Goal: Book appointment/travel/reservation

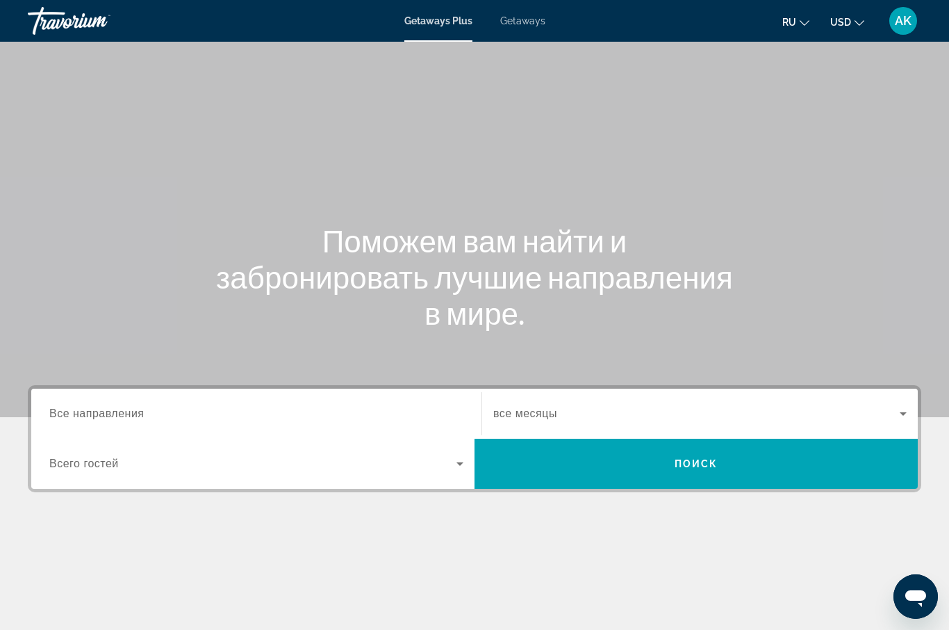
click at [84, 410] on span "Все направления" at bounding box center [96, 413] width 95 height 12
click at [84, 410] on input "Destination Все направления" at bounding box center [256, 414] width 414 height 17
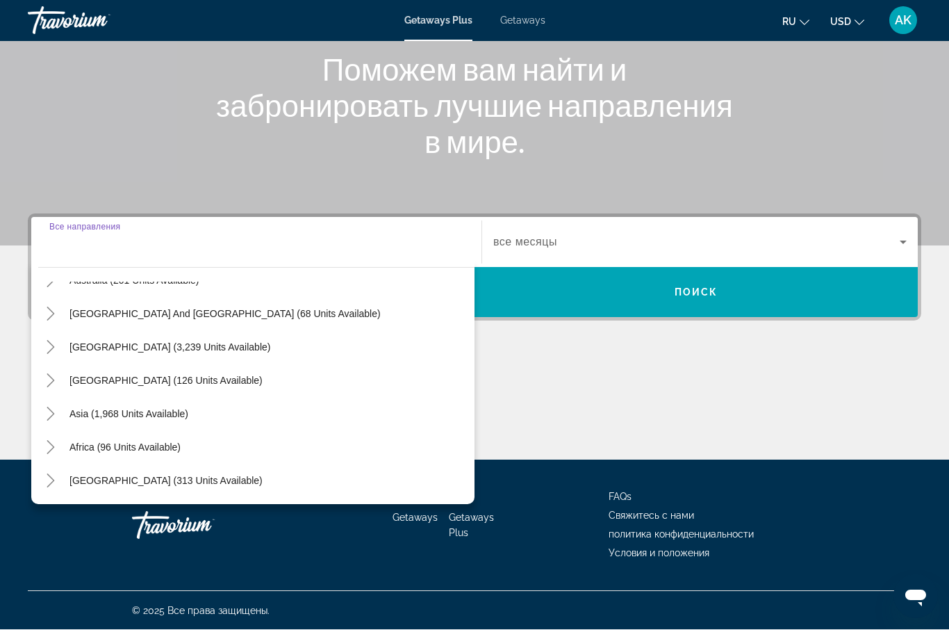
scroll to position [172, 0]
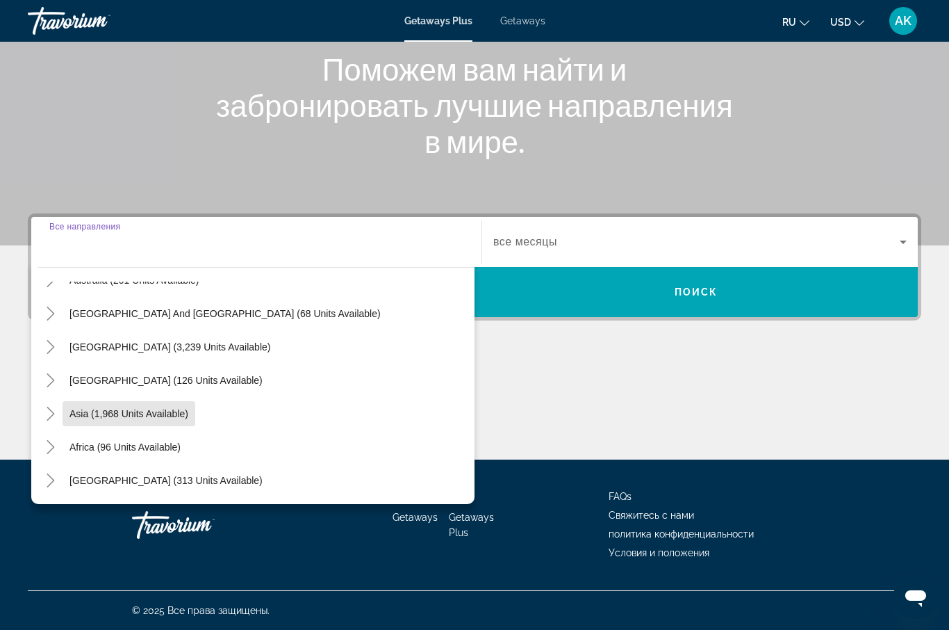
click at [170, 408] on span "Asia (1,968 units available)" at bounding box center [128, 413] width 119 height 11
type input "**********"
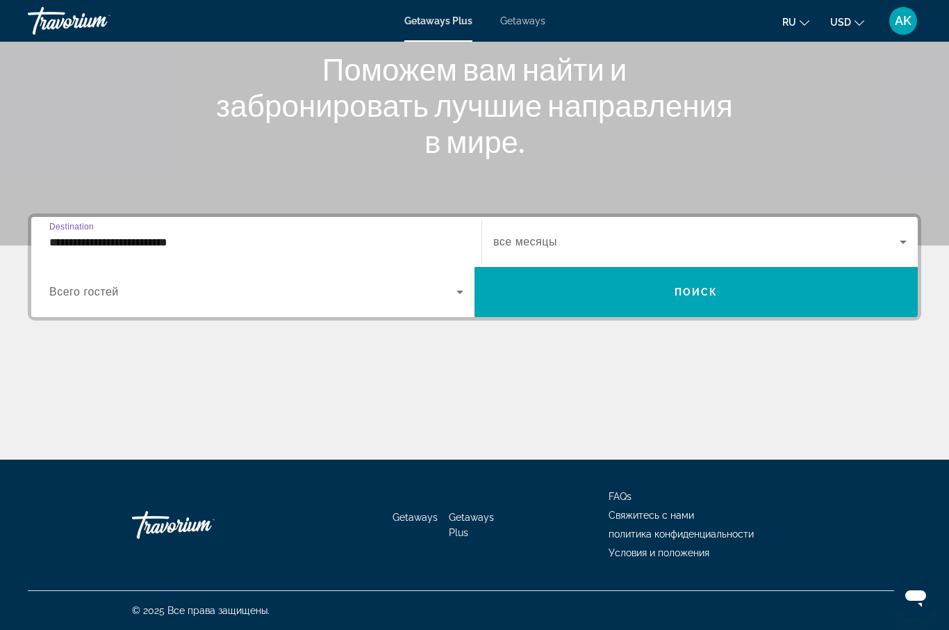
click at [539, 233] on span "Search widget" at bounding box center [696, 241] width 407 height 17
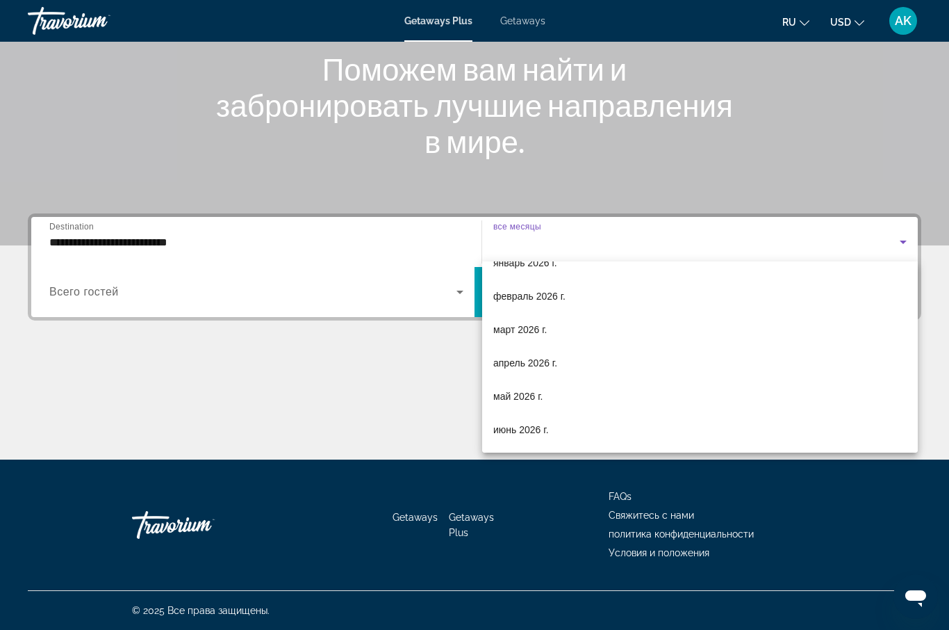
scroll to position [189, 0]
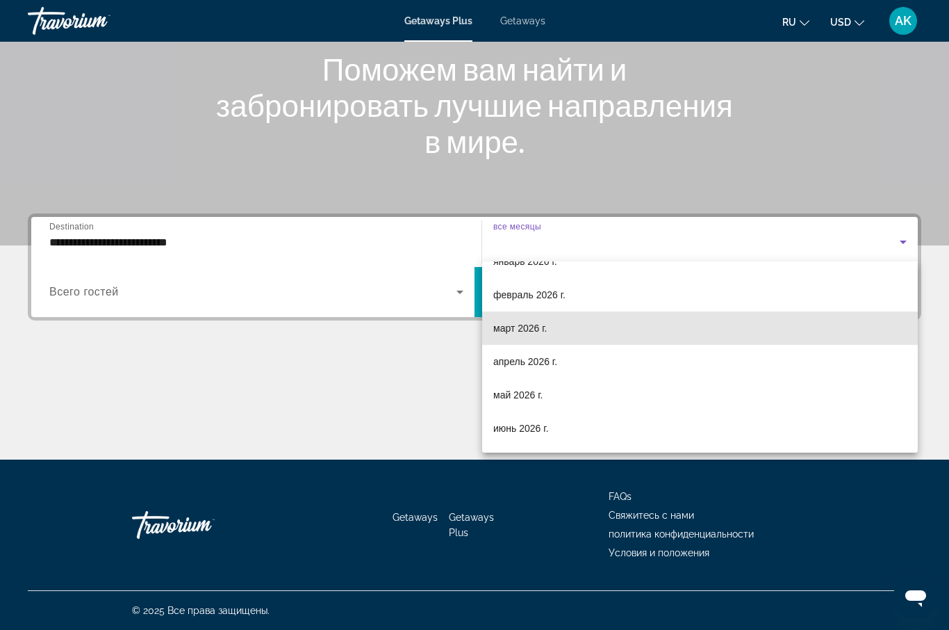
click at [530, 331] on span "март 2026 г." at bounding box center [520, 328] width 54 height 17
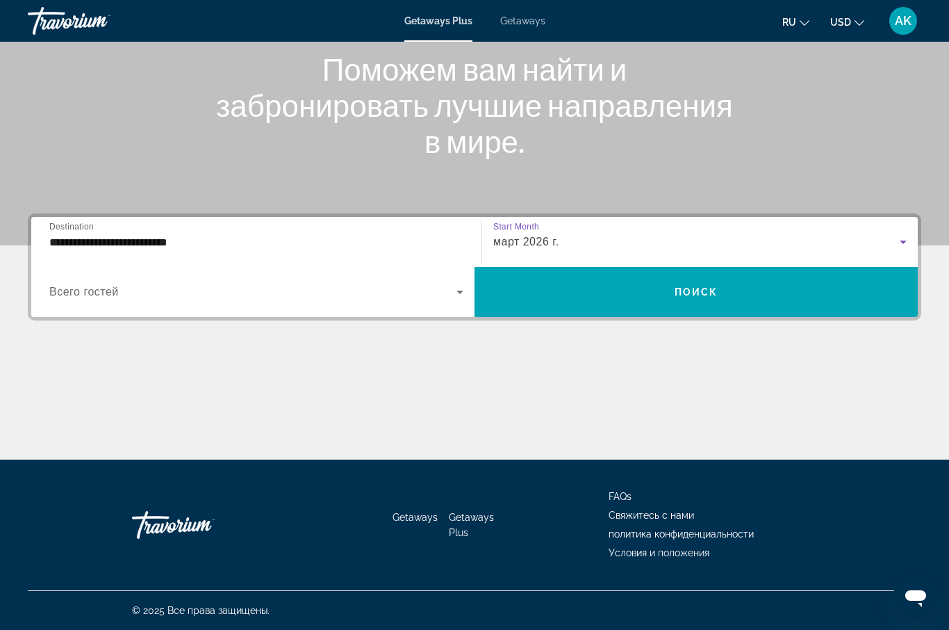
click at [685, 297] on span "Поиск" at bounding box center [697, 291] width 44 height 11
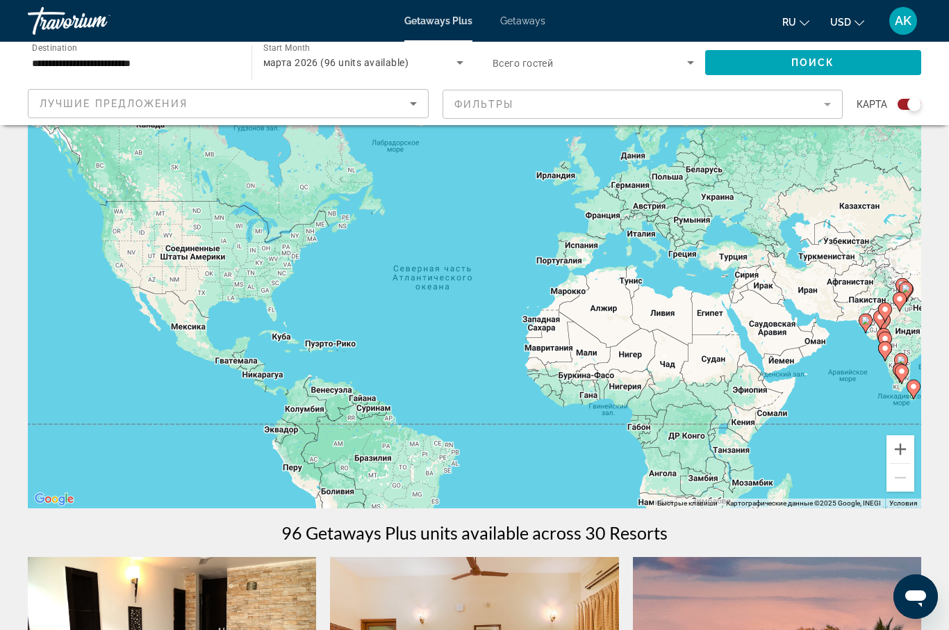
click at [897, 446] on button "Увеличить" at bounding box center [901, 449] width 28 height 28
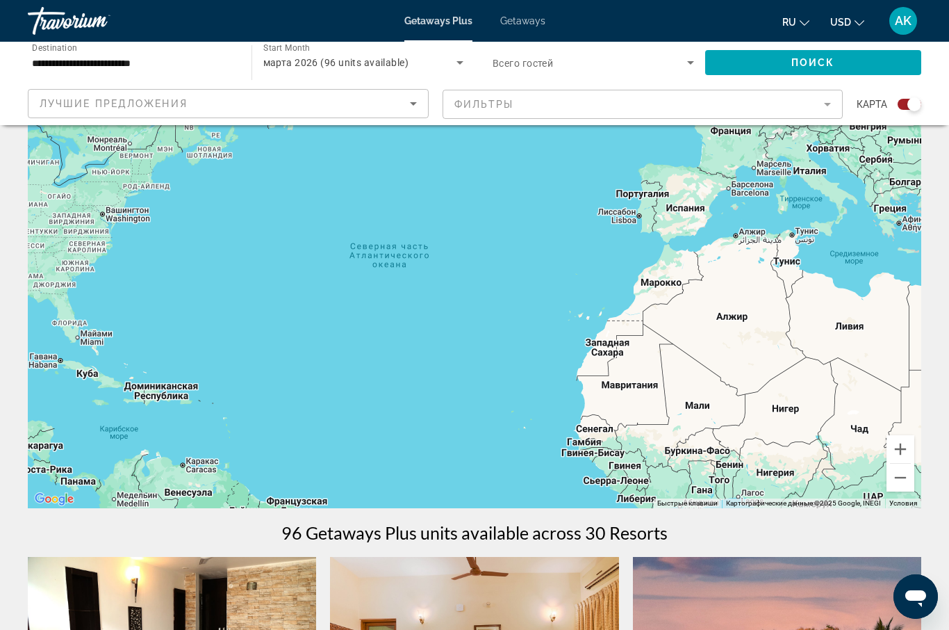
click at [905, 478] on button "Уменьшить" at bounding box center [901, 478] width 28 height 28
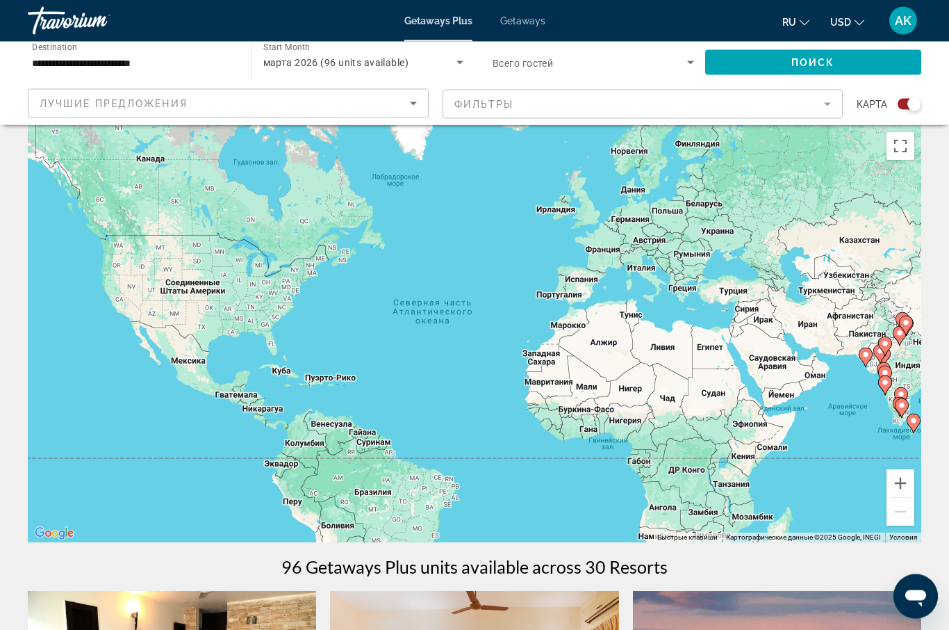
scroll to position [0, 0]
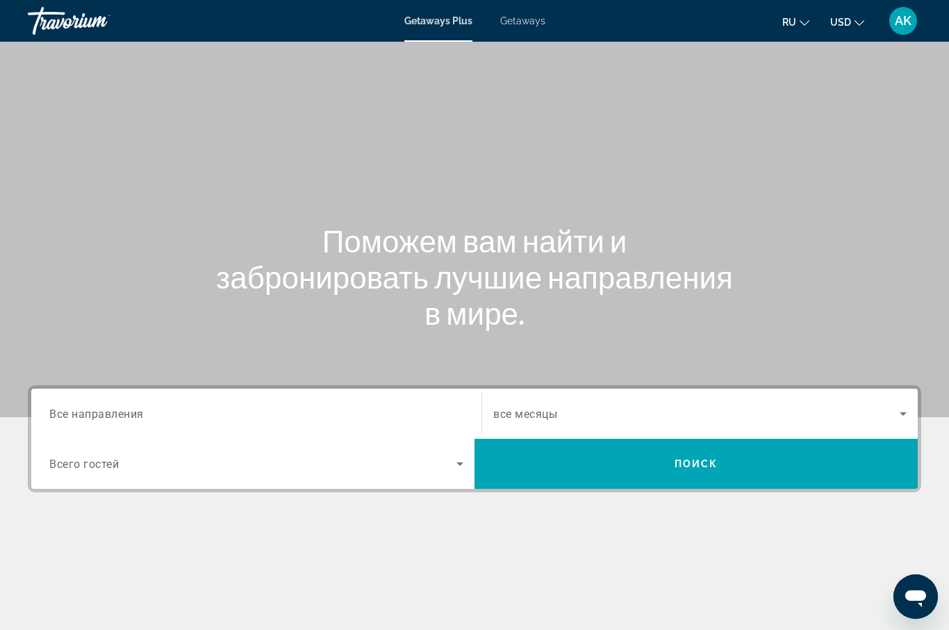
click at [129, 421] on div "Destination Все направления" at bounding box center [256, 414] width 414 height 40
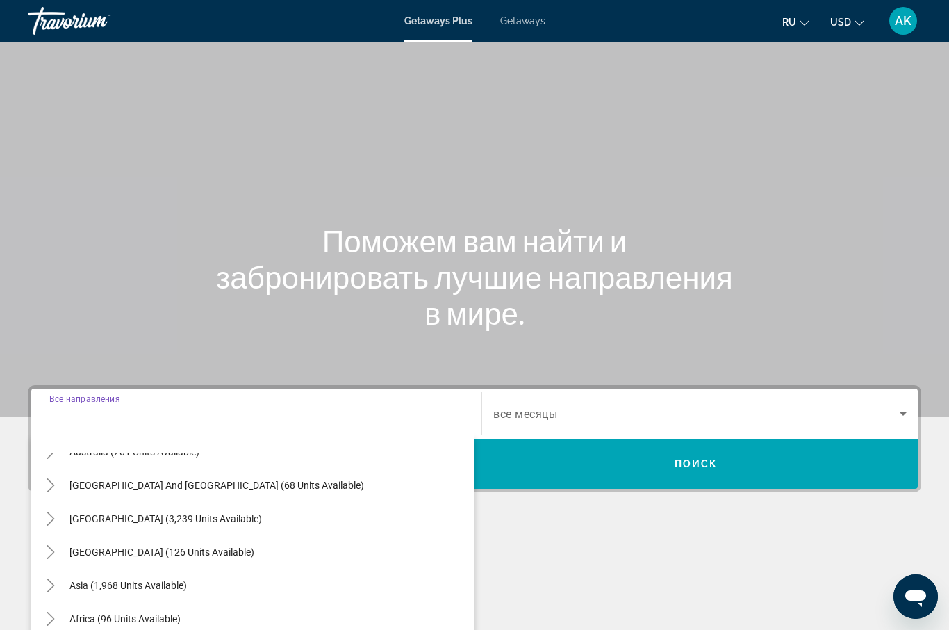
click at [186, 421] on input "Destination Все направления" at bounding box center [256, 414] width 414 height 17
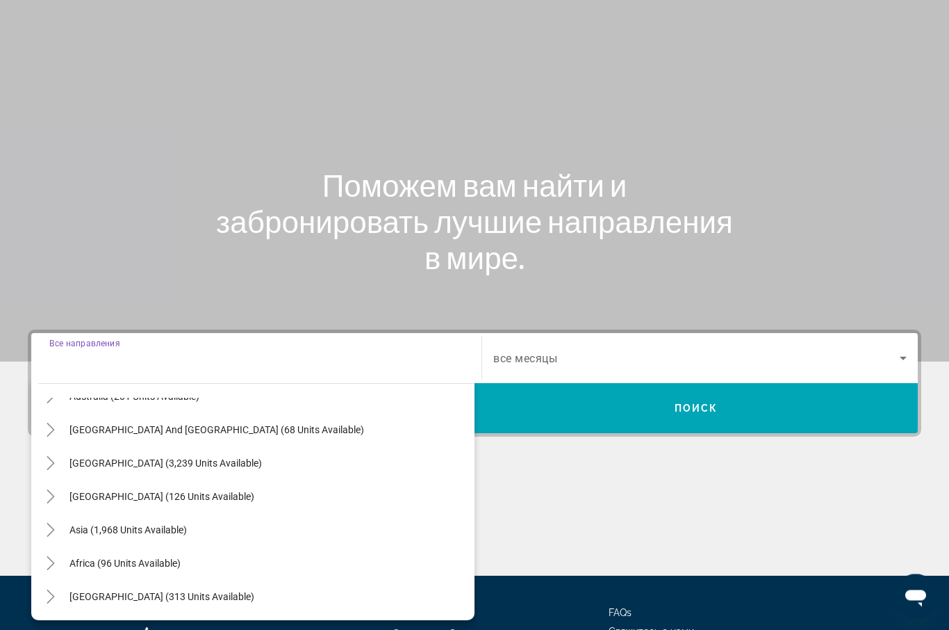
scroll to position [171, 0]
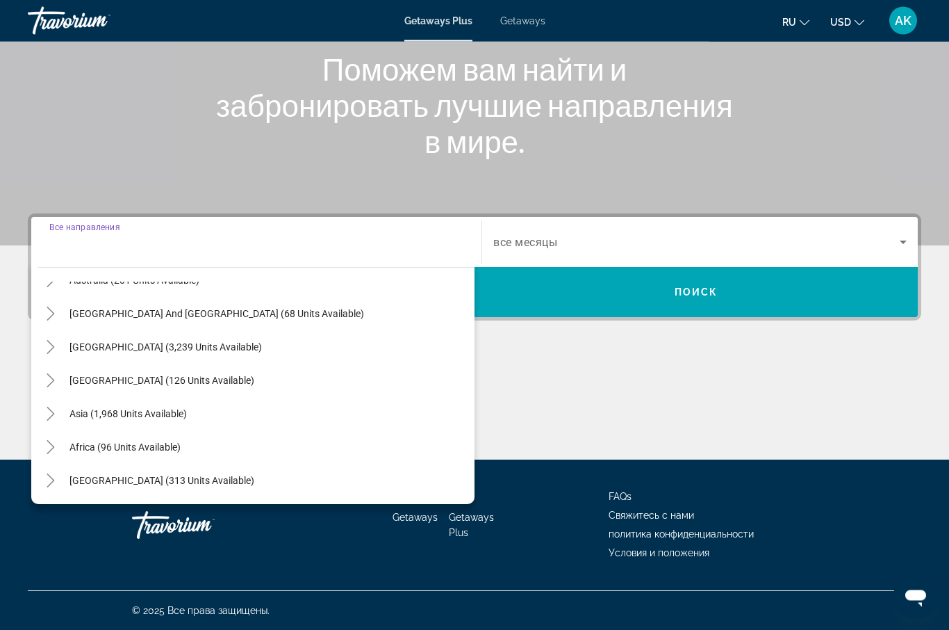
click at [206, 245] on input "Destination Все направления" at bounding box center [256, 243] width 414 height 17
click at [98, 229] on div "Destination Все направления" at bounding box center [256, 243] width 414 height 40
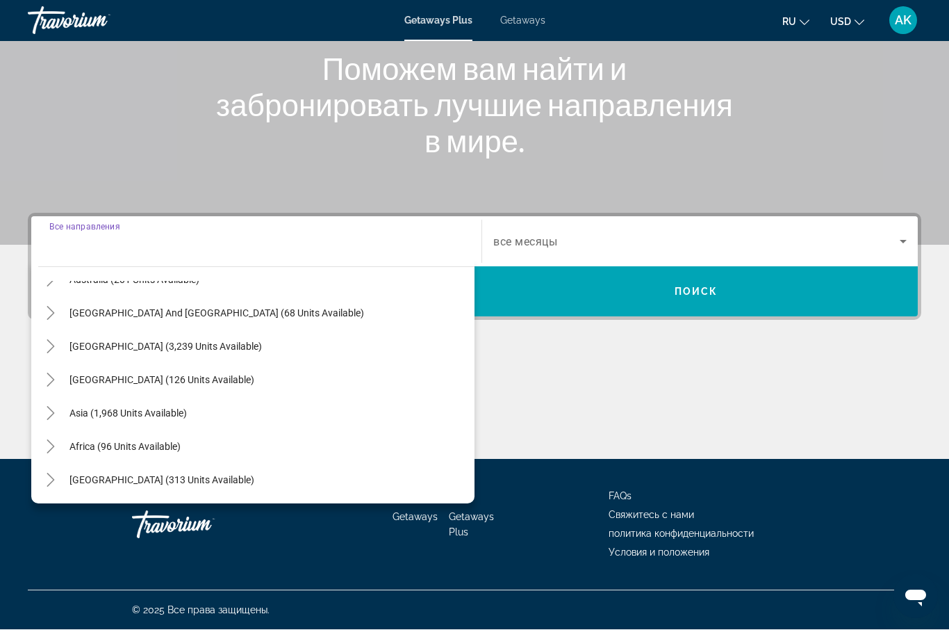
click at [245, 247] on input "Destination Все направления" at bounding box center [256, 242] width 414 height 17
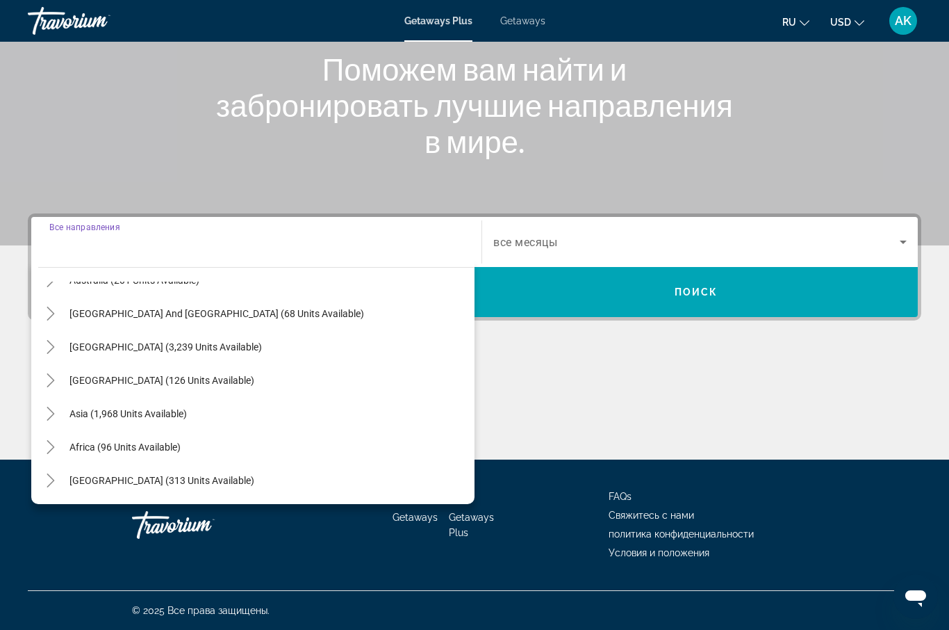
click at [909, 243] on icon "Search widget" at bounding box center [903, 241] width 17 height 17
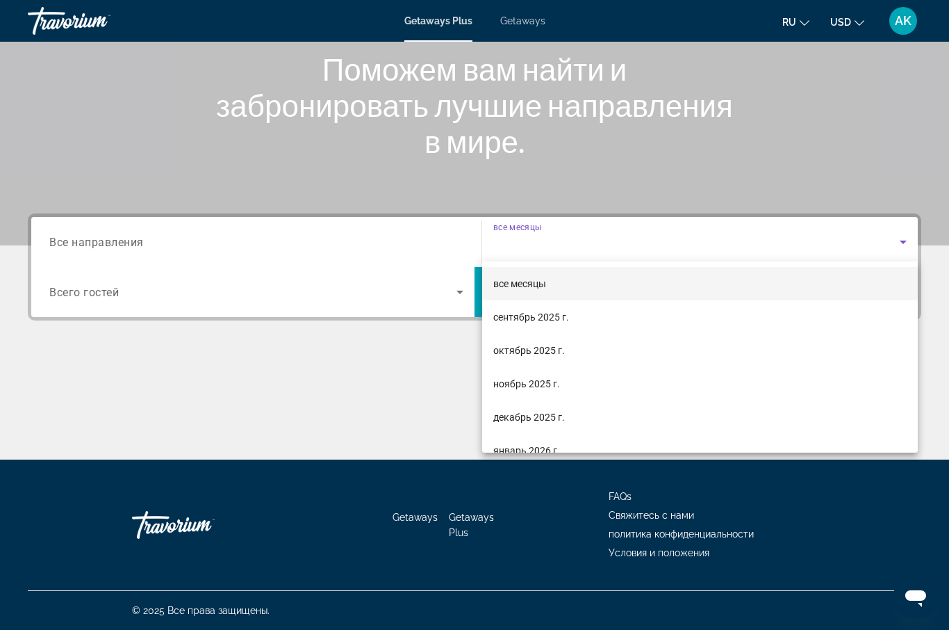
click at [137, 243] on div at bounding box center [474, 315] width 949 height 630
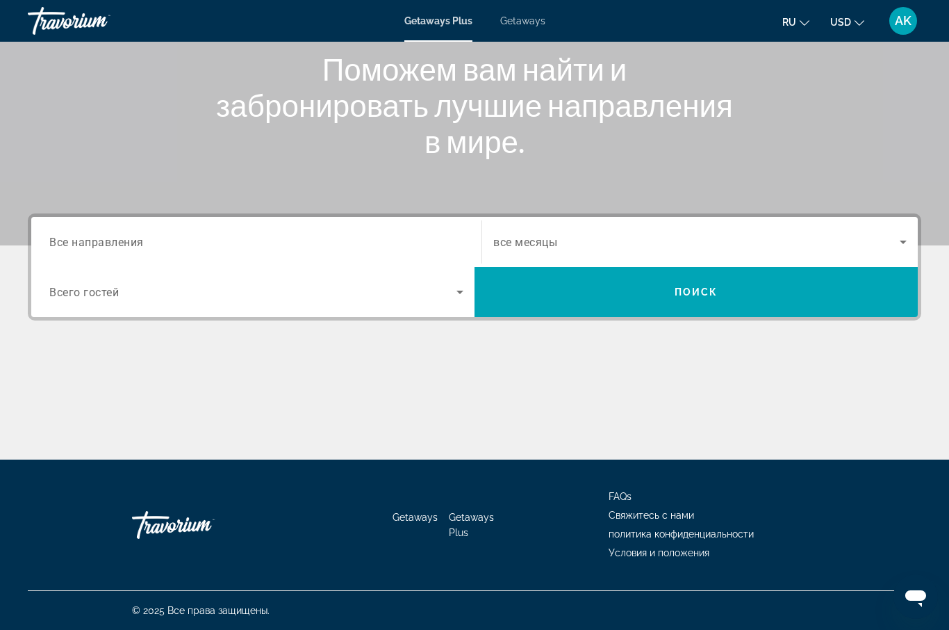
click at [536, 22] on span "Getaways" at bounding box center [522, 20] width 45 height 11
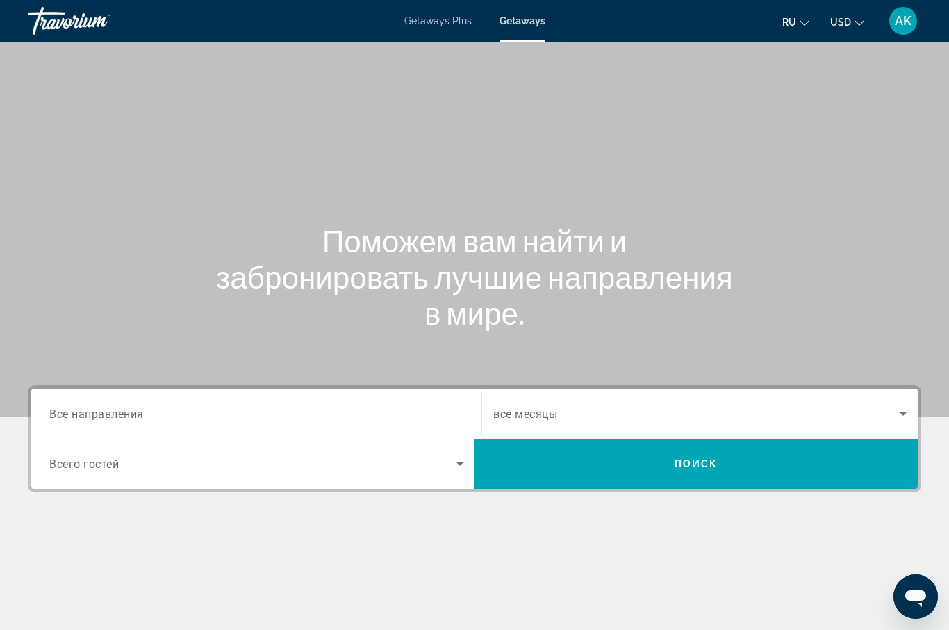
click at [121, 416] on span "Все направления" at bounding box center [96, 413] width 95 height 13
click at [121, 416] on input "Destination Все направления" at bounding box center [256, 414] width 414 height 17
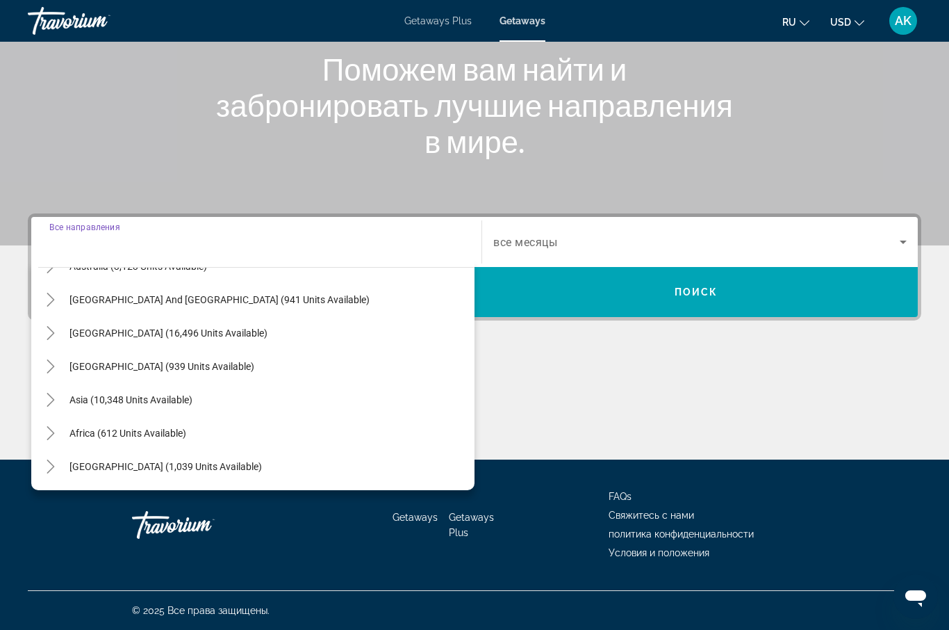
scroll to position [225, 0]
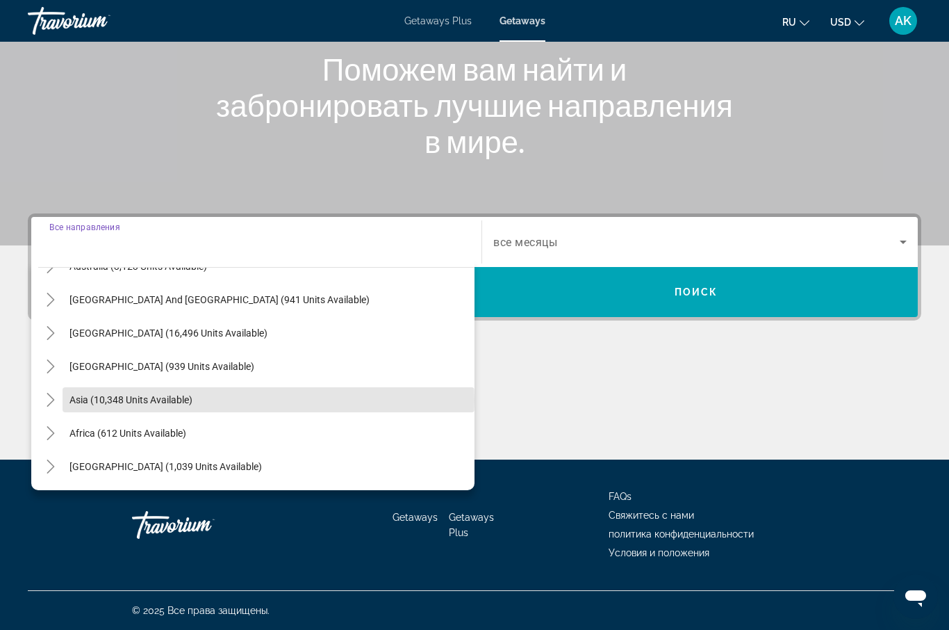
click at [185, 401] on span "Asia (10,348 units available)" at bounding box center [130, 399] width 123 height 11
type input "**********"
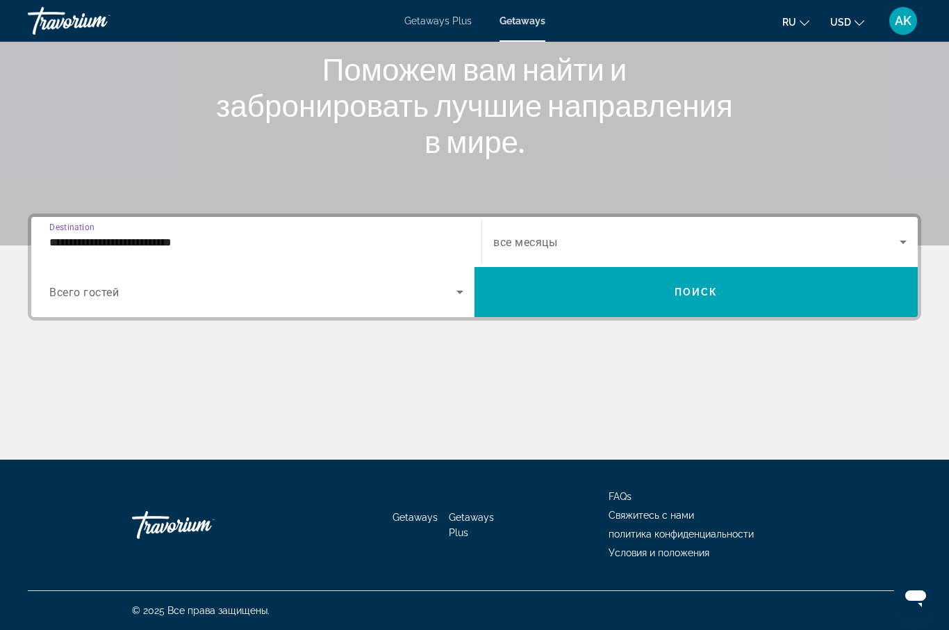
click at [532, 249] on span "Search widget" at bounding box center [696, 241] width 407 height 17
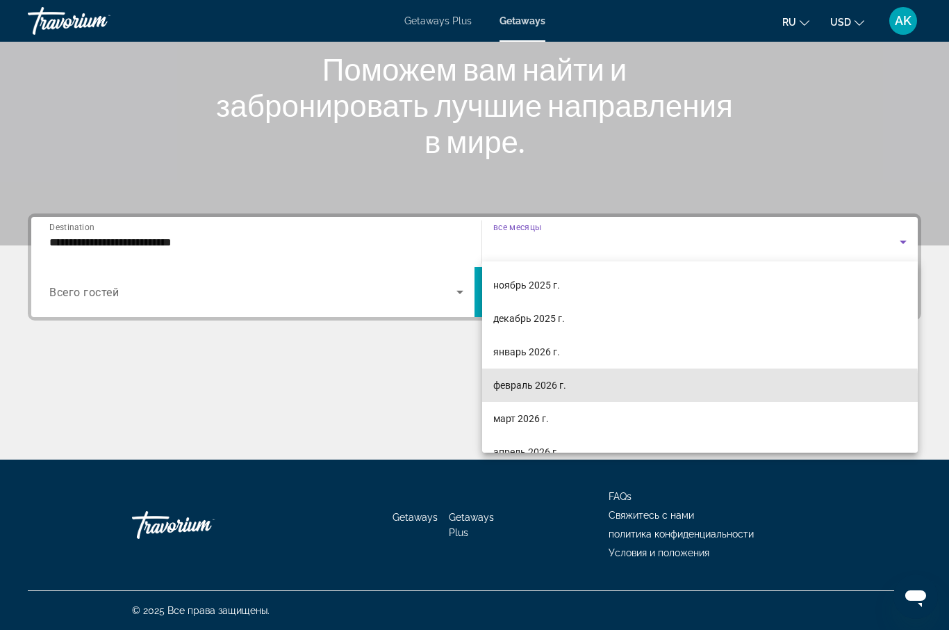
scroll to position [135, 0]
click at [550, 388] on mat-option "март 2026 г." at bounding box center [700, 382] width 436 height 33
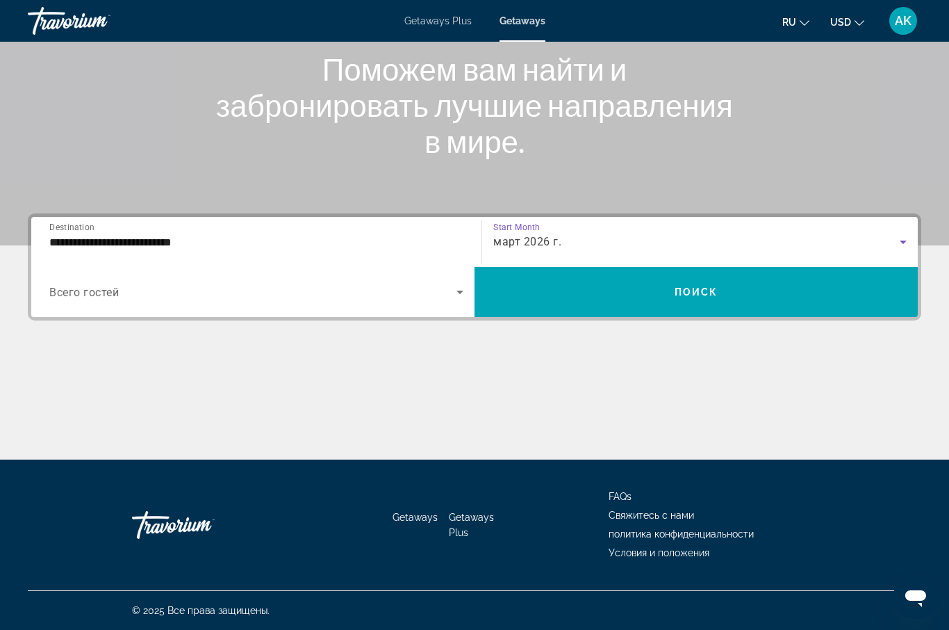
click at [686, 297] on span "Поиск" at bounding box center [697, 291] width 44 height 11
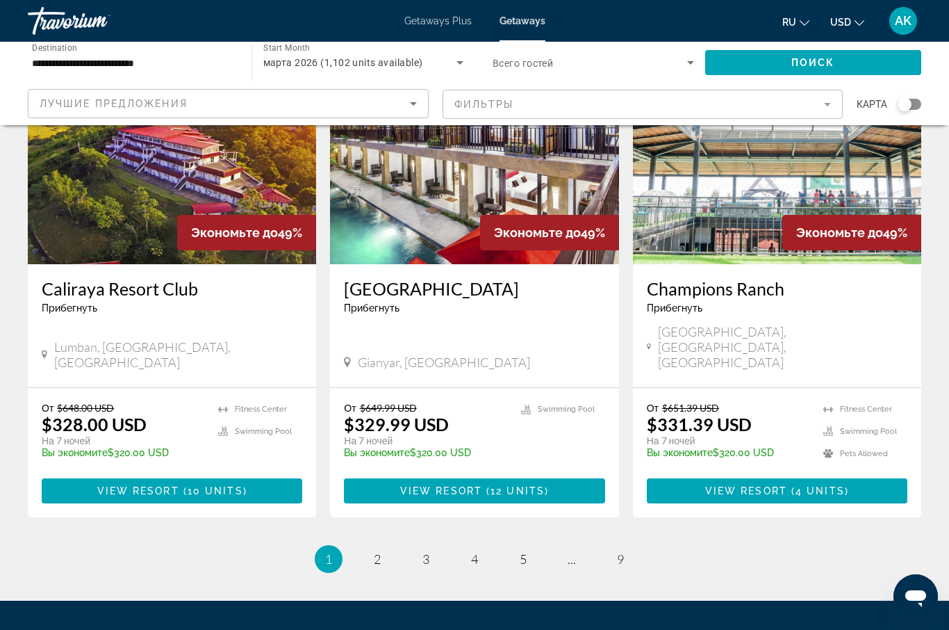
scroll to position [1655, 0]
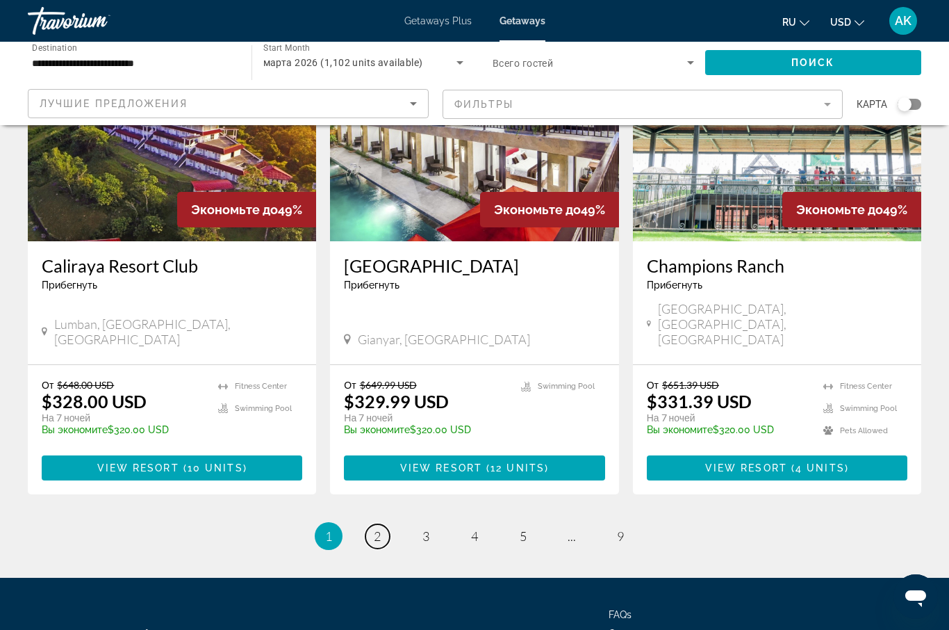
click at [380, 528] on span "2" at bounding box center [377, 535] width 7 height 15
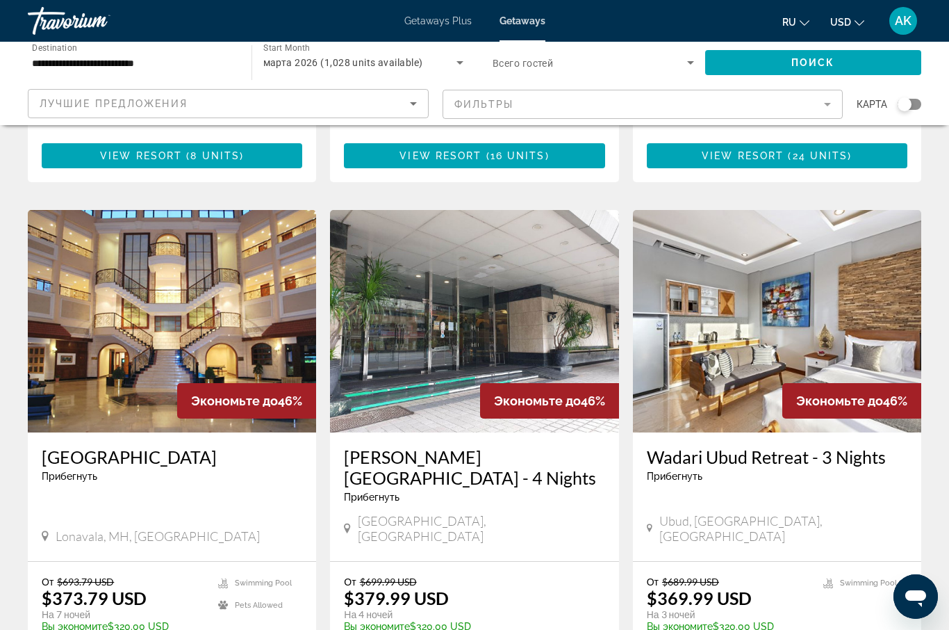
scroll to position [1458, 0]
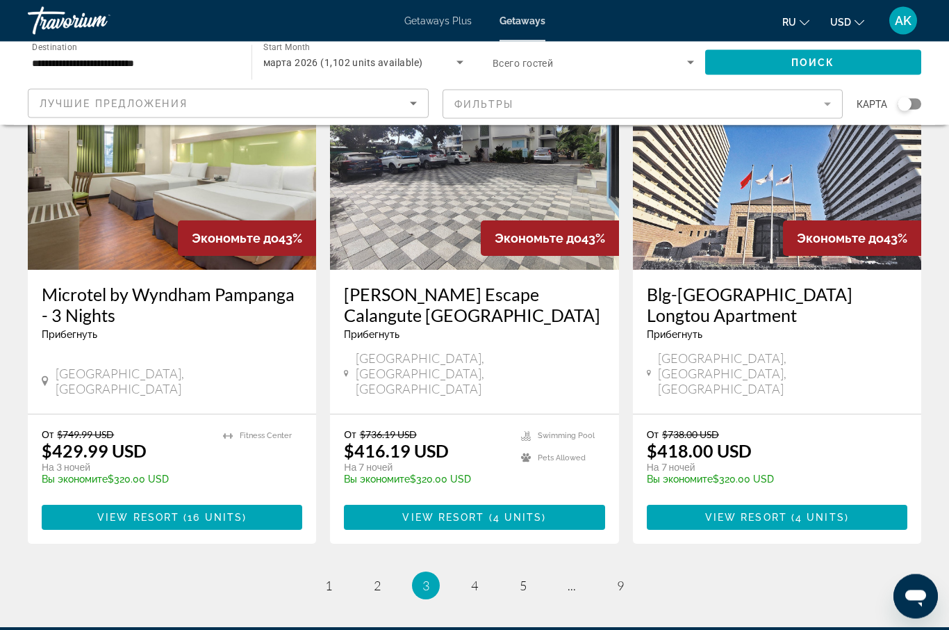
scroll to position [1653, 0]
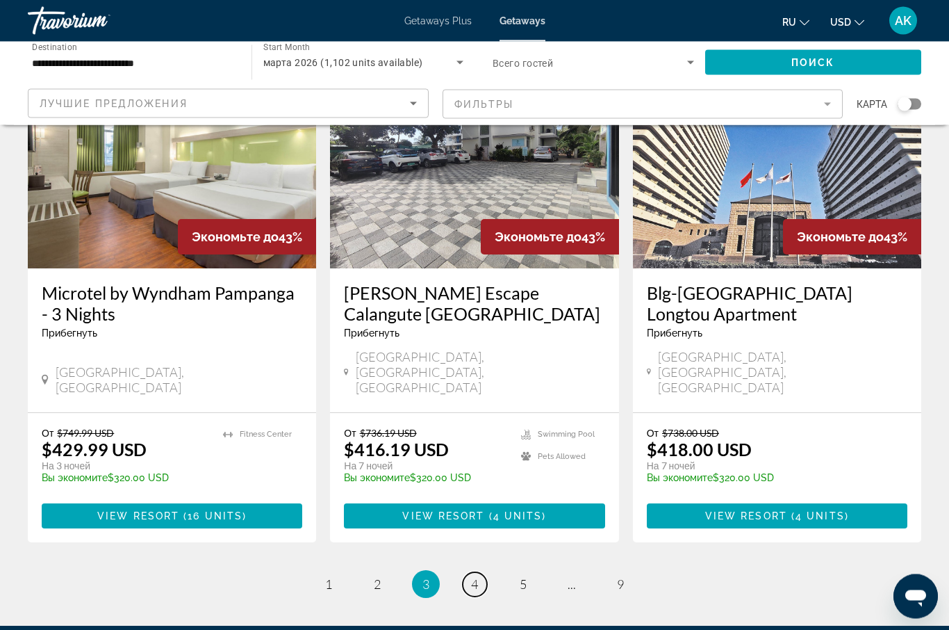
click at [475, 577] on span "4" at bounding box center [474, 584] width 7 height 15
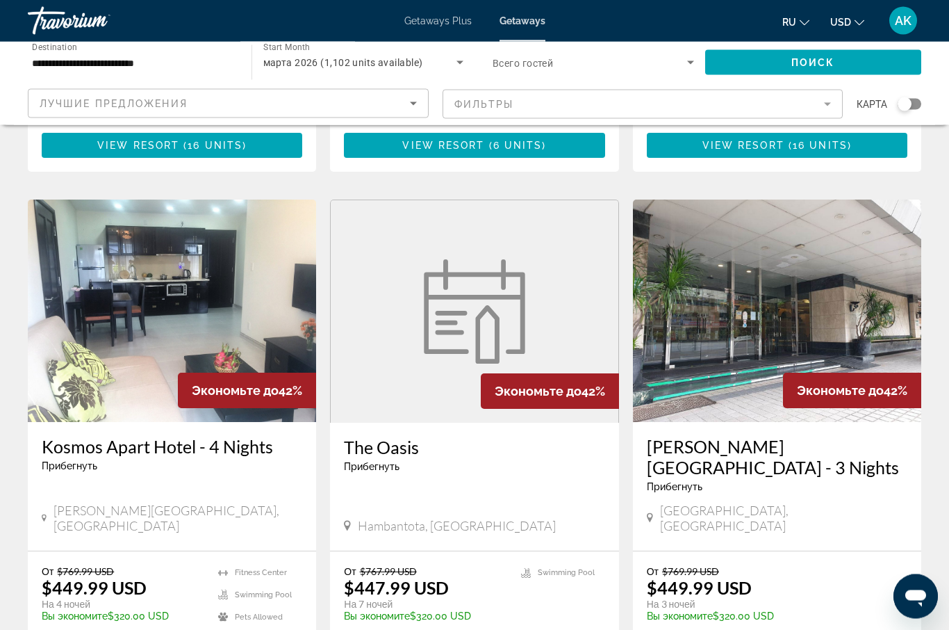
scroll to position [1532, 0]
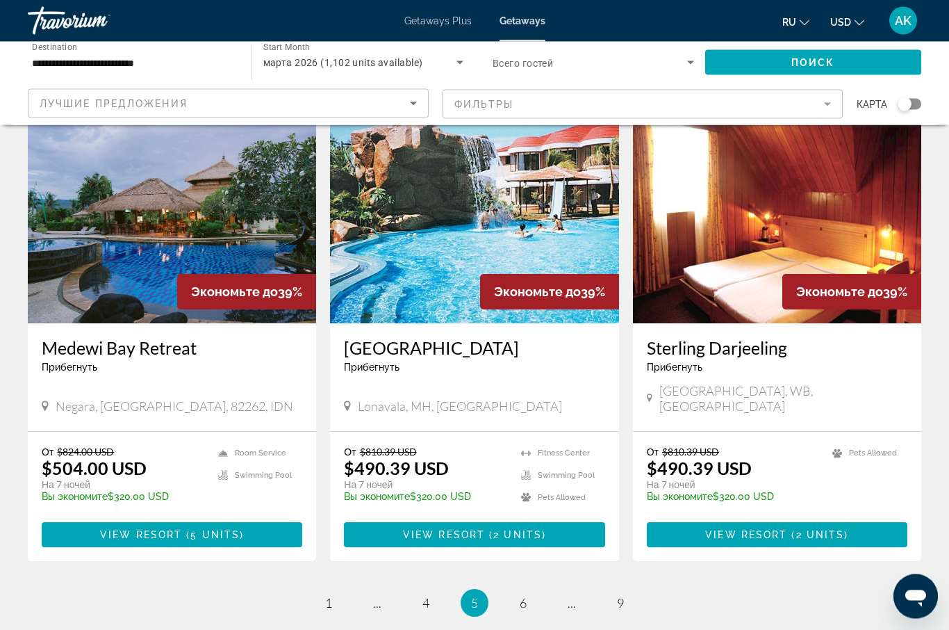
scroll to position [1639, 0]
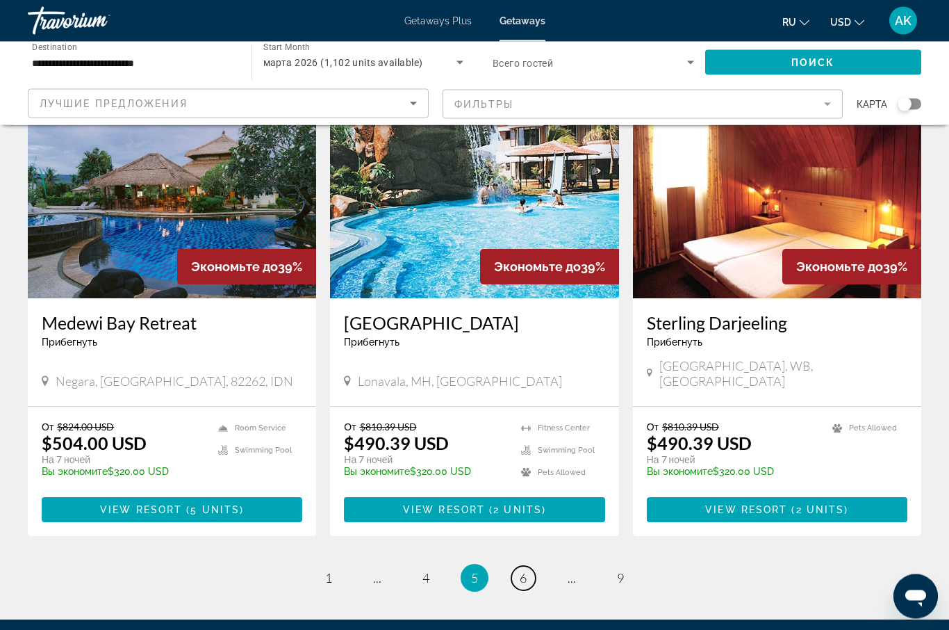
click at [522, 571] on span "6" at bounding box center [523, 578] width 7 height 15
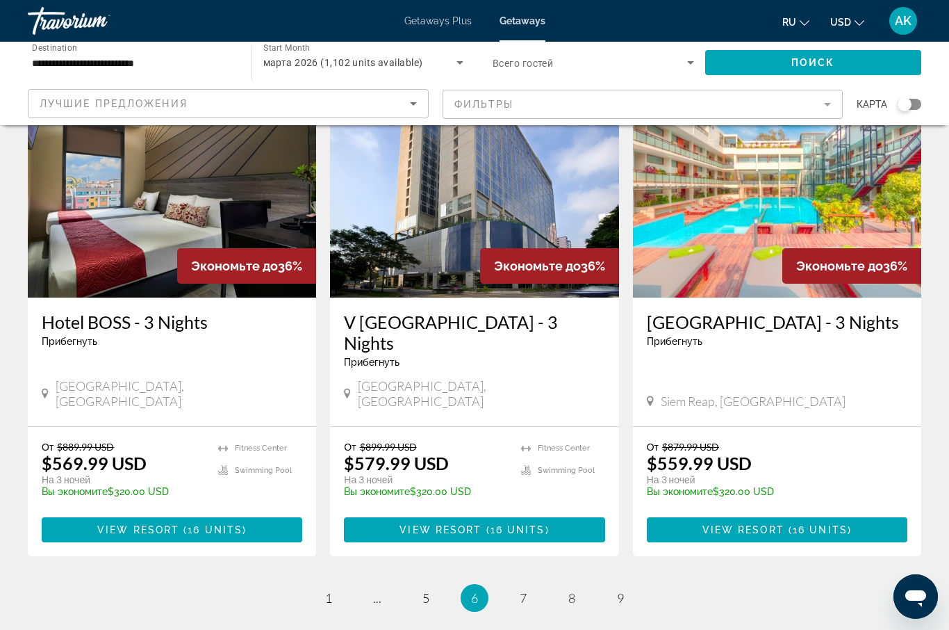
scroll to position [1655, 0]
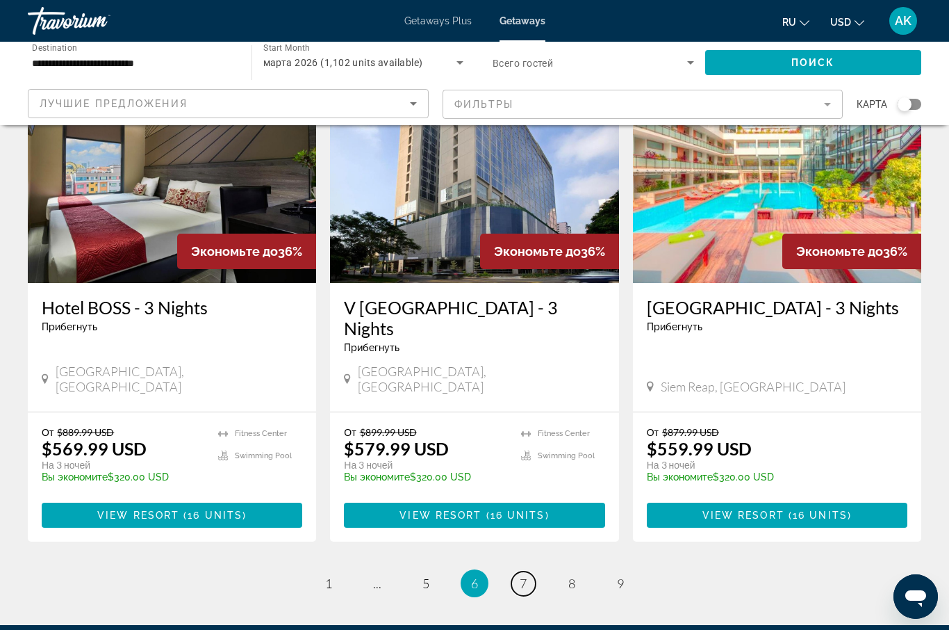
click at [523, 571] on link "page 7" at bounding box center [523, 583] width 24 height 24
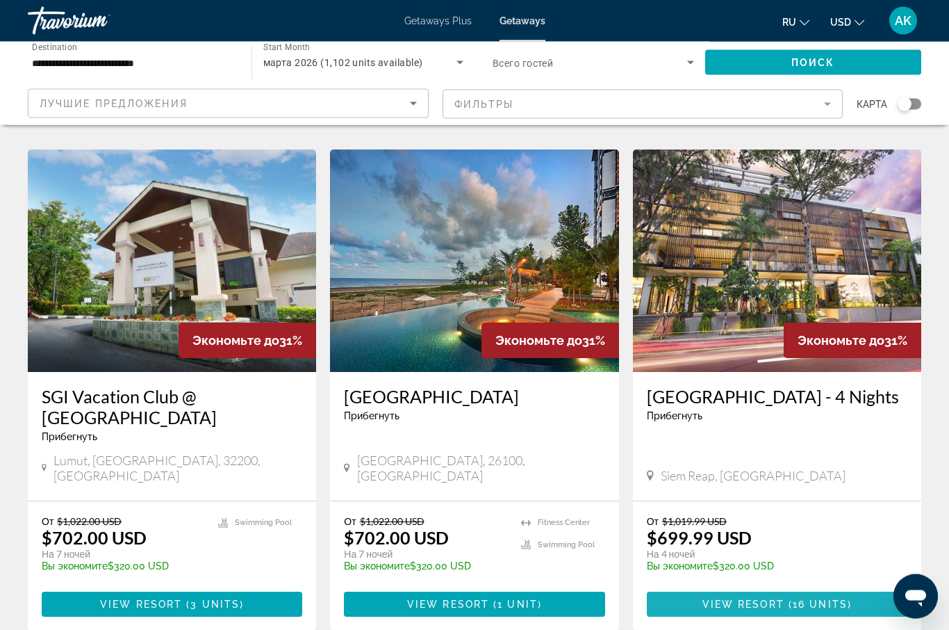
scroll to position [1521, 0]
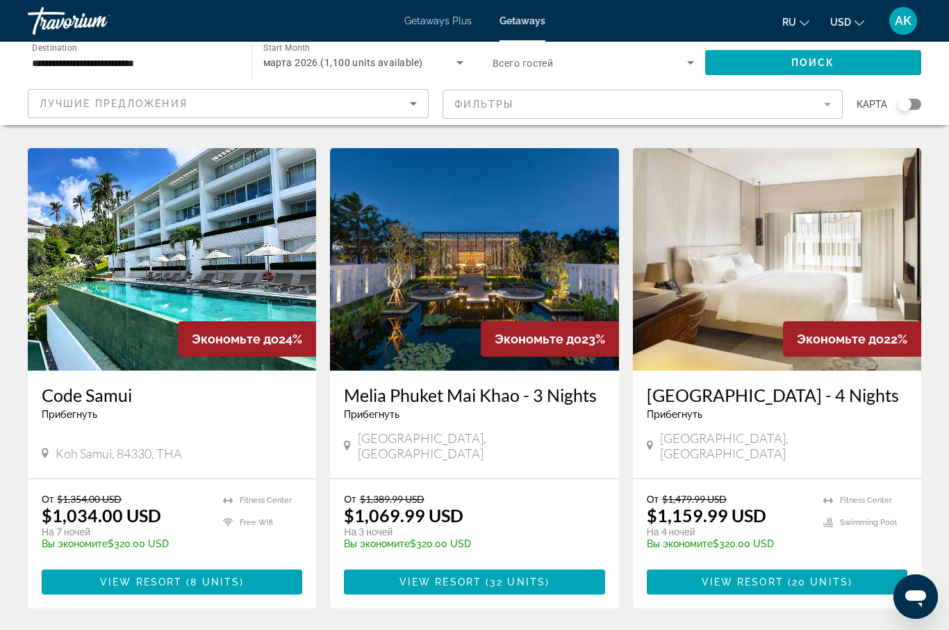
scroll to position [1675, 0]
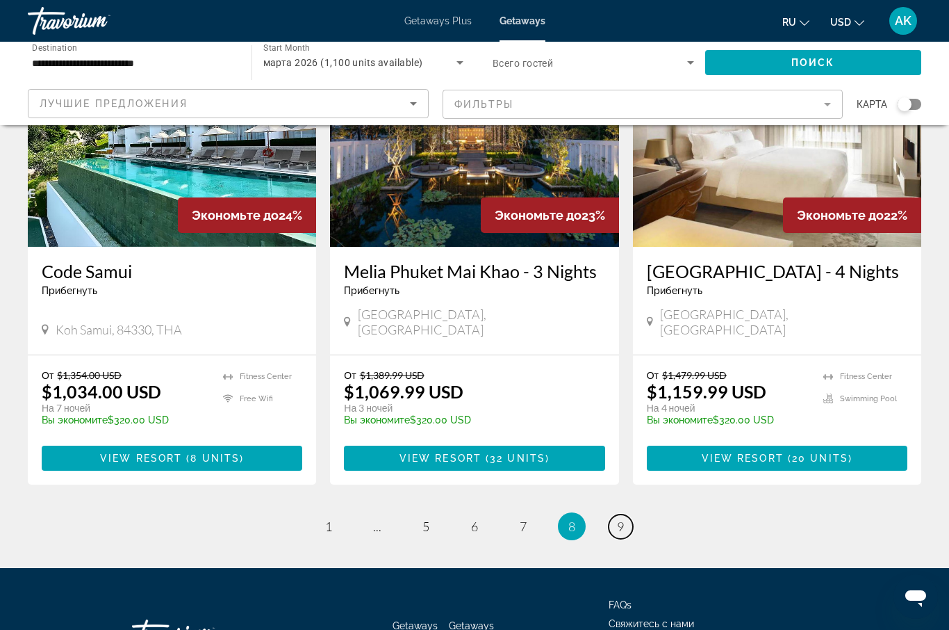
click at [622, 518] on span "9" at bounding box center [620, 525] width 7 height 15
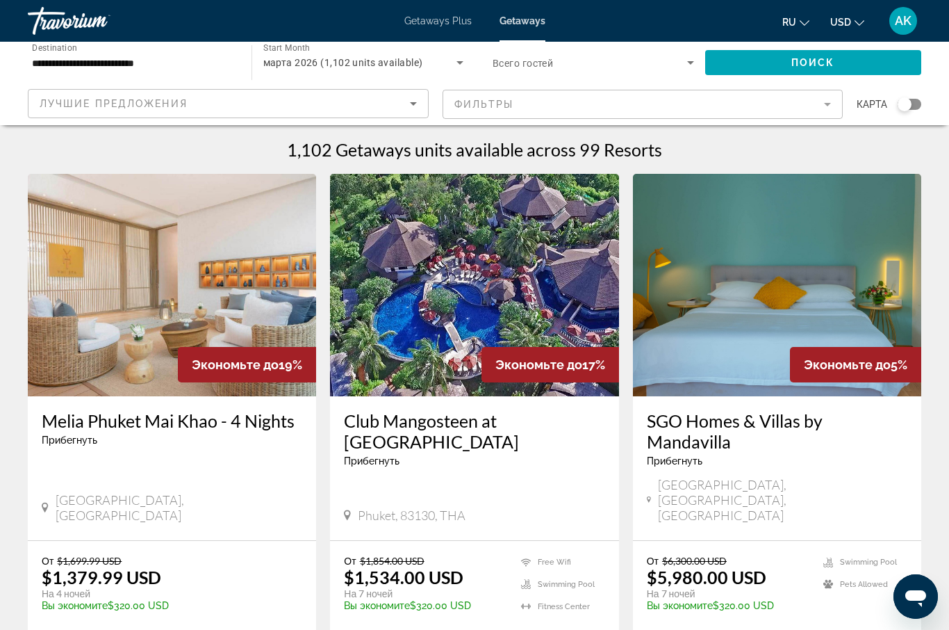
click at [780, 61] on span "Search widget" at bounding box center [813, 62] width 217 height 33
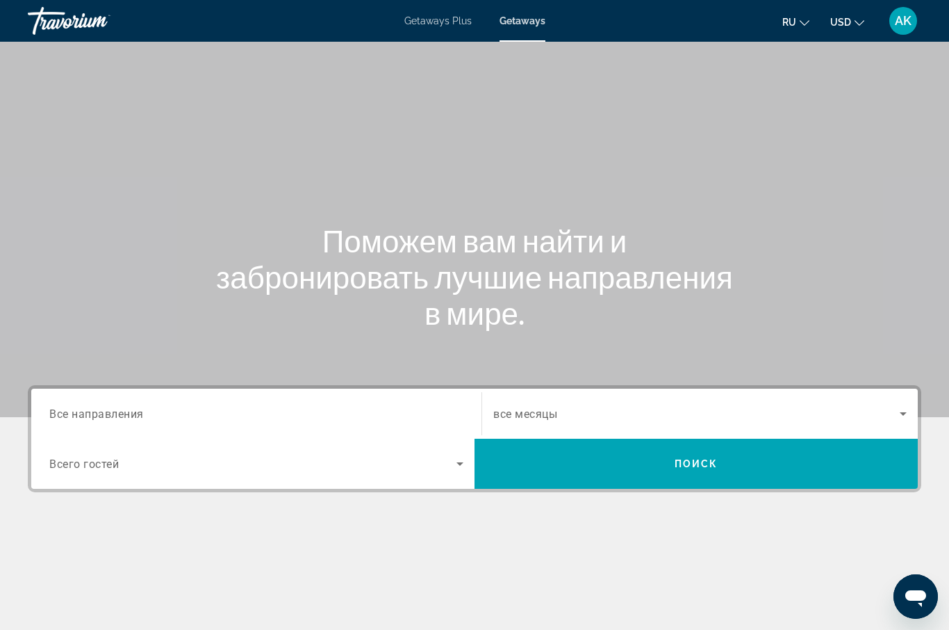
click at [126, 410] on span "Все направления" at bounding box center [96, 413] width 95 height 13
click at [126, 410] on input "Destination Все направления" at bounding box center [256, 414] width 414 height 17
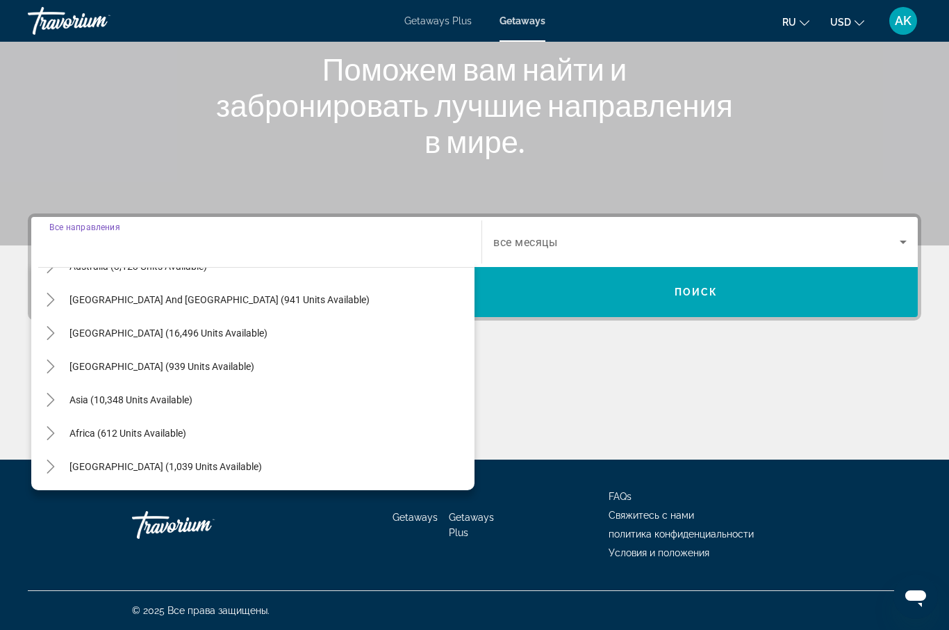
scroll to position [225, 0]
click at [188, 407] on span "Search widget" at bounding box center [269, 399] width 412 height 33
type input "**********"
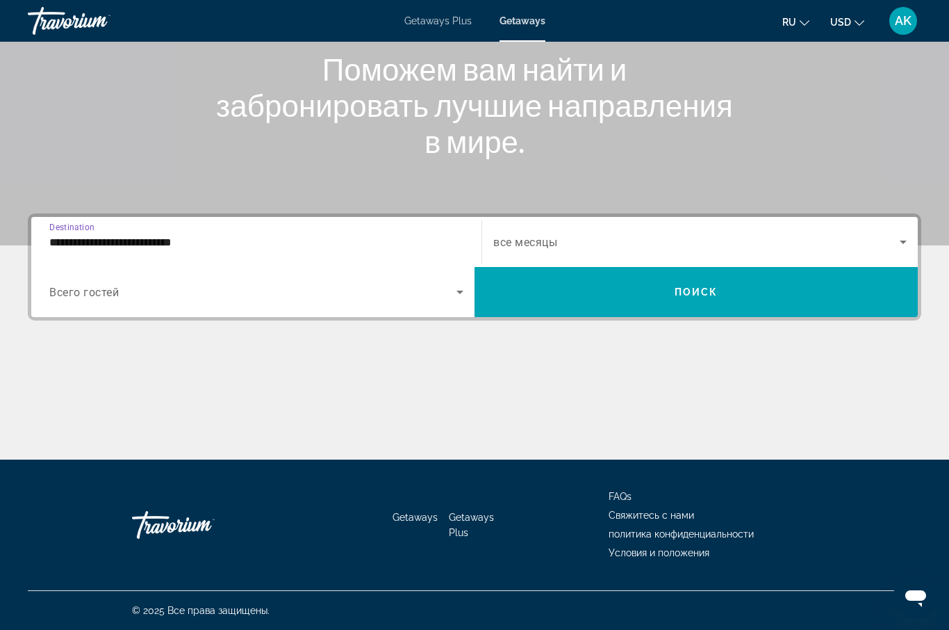
click at [541, 245] on span "все месяцы" at bounding box center [525, 242] width 64 height 13
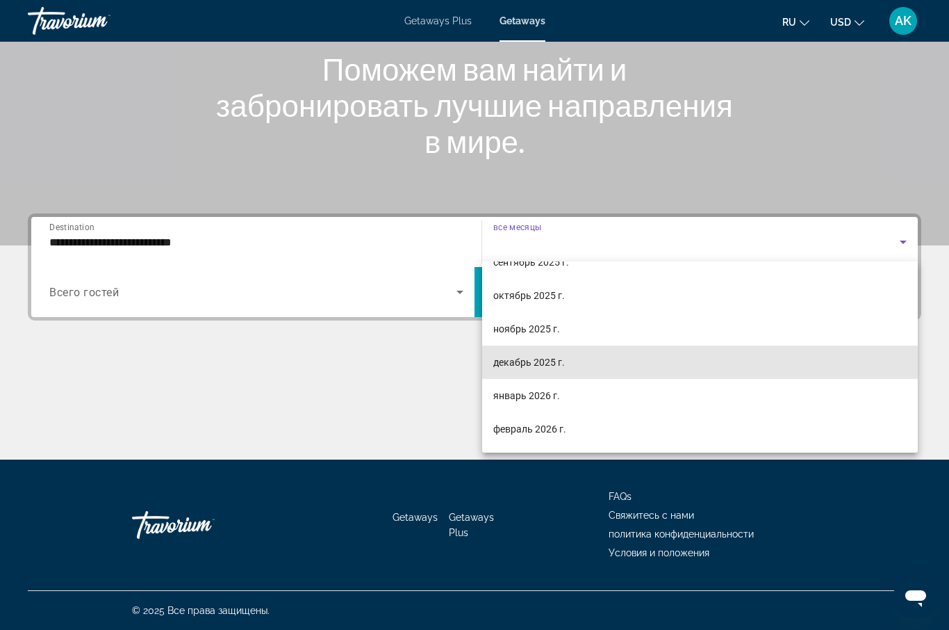
scroll to position [57, 0]
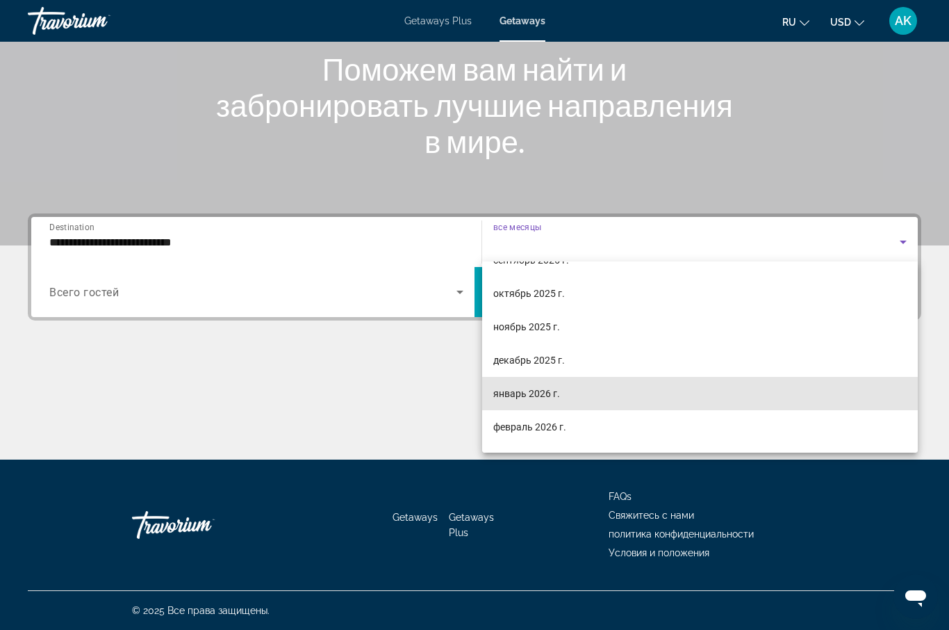
click at [584, 397] on mat-option "январь 2026 г." at bounding box center [700, 393] width 436 height 33
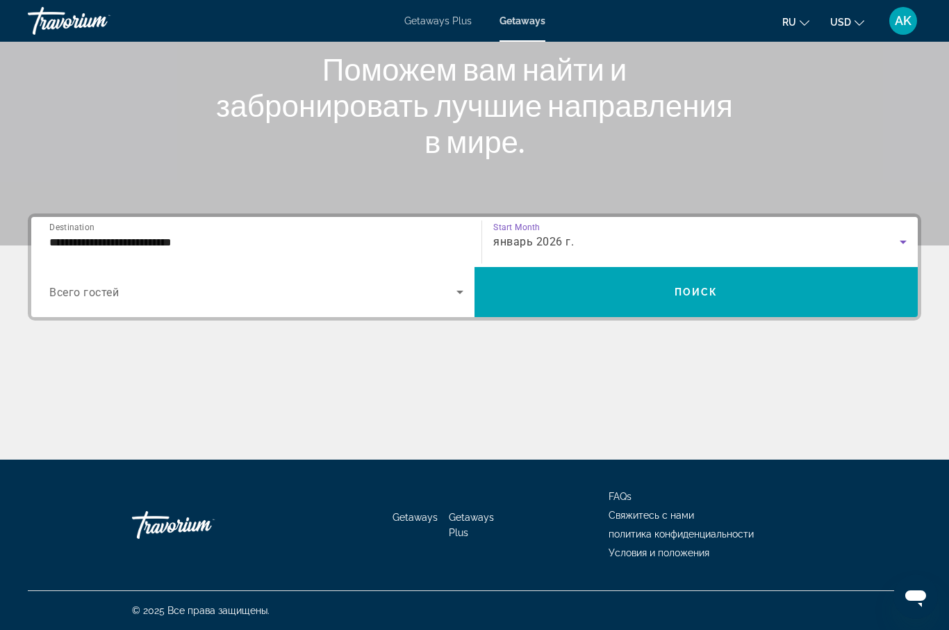
click at [689, 298] on span "Search widget" at bounding box center [696, 291] width 443 height 33
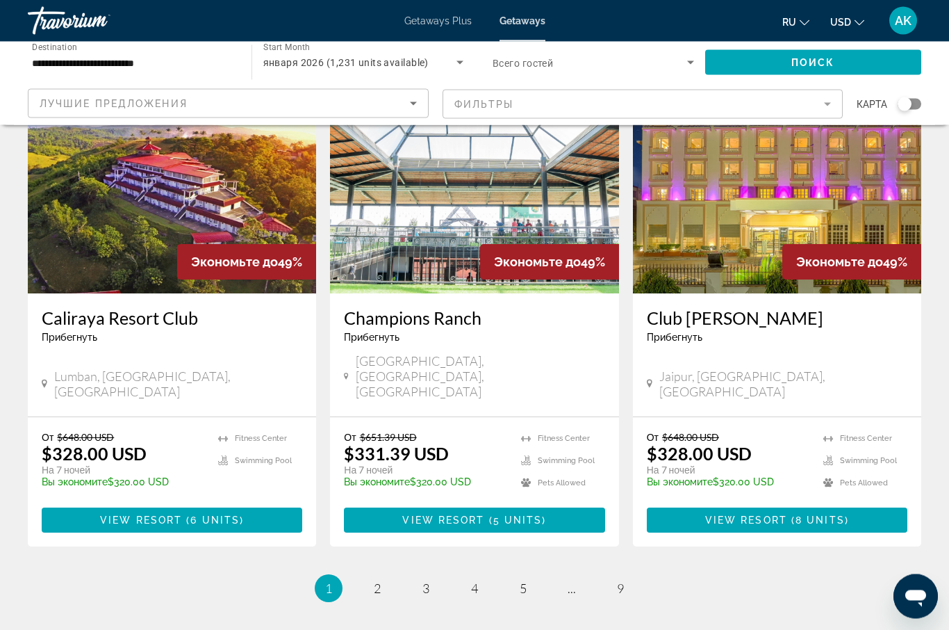
scroll to position [1603, 0]
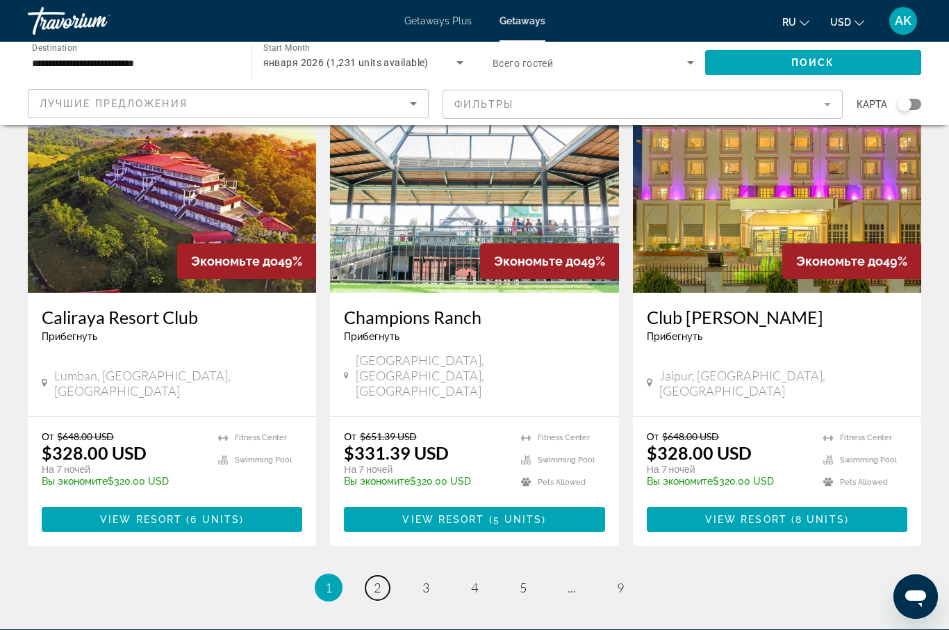
click at [380, 580] on span "2" at bounding box center [377, 587] width 7 height 15
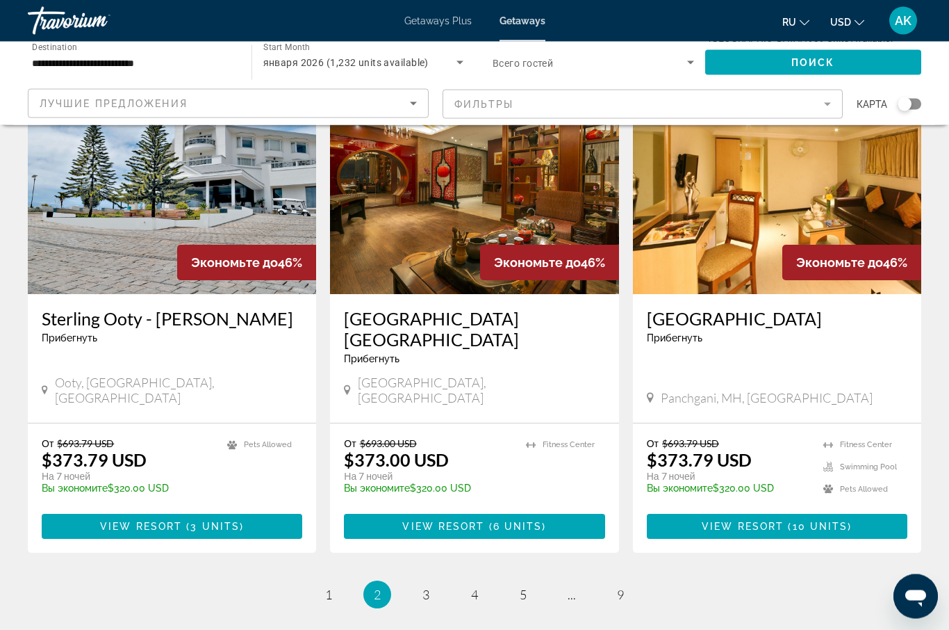
scroll to position [1587, 0]
click at [423, 582] on link "page 3" at bounding box center [426, 594] width 24 height 24
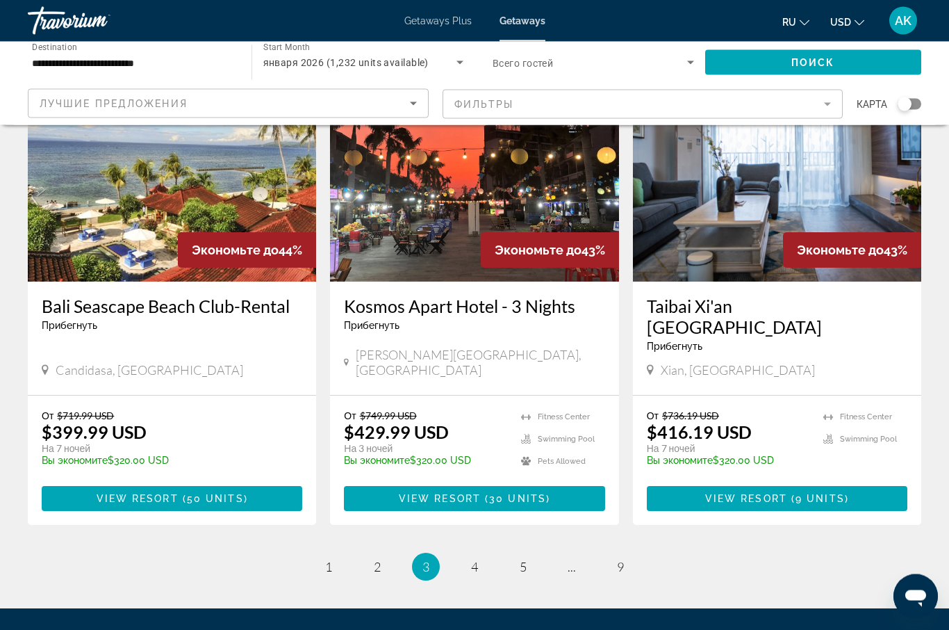
scroll to position [1644, 0]
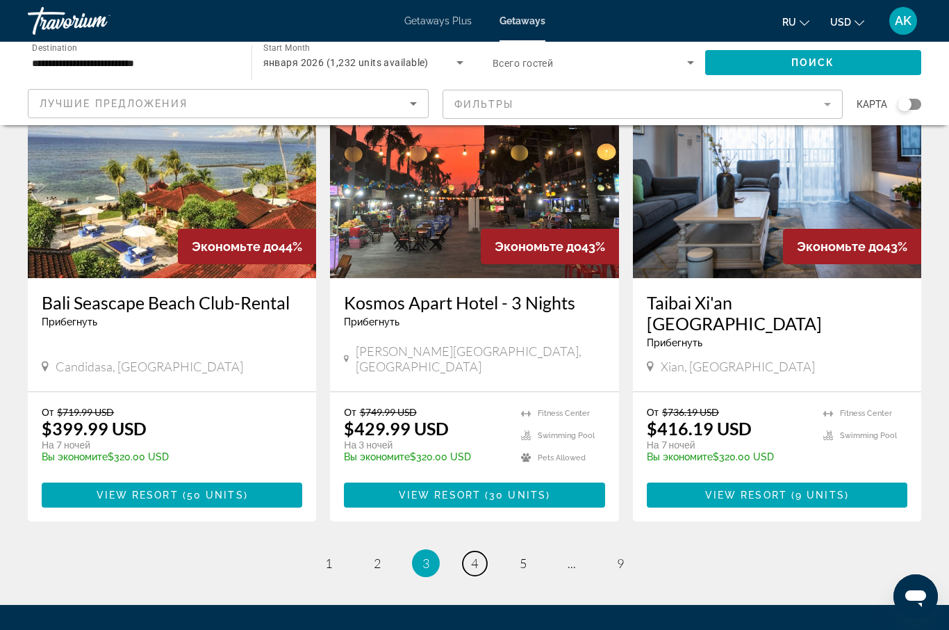
click at [477, 555] on span "4" at bounding box center [474, 562] width 7 height 15
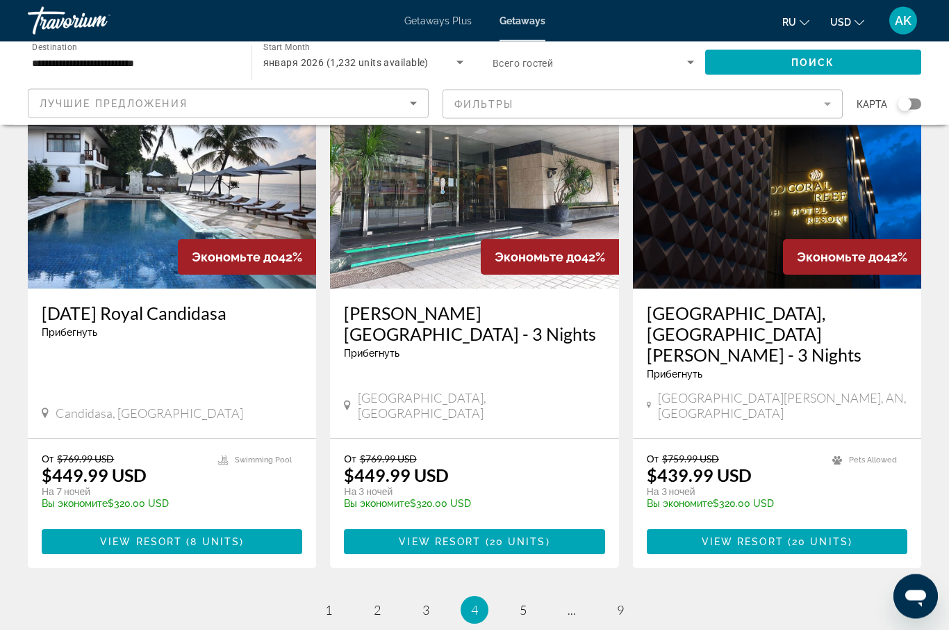
scroll to position [1675, 0]
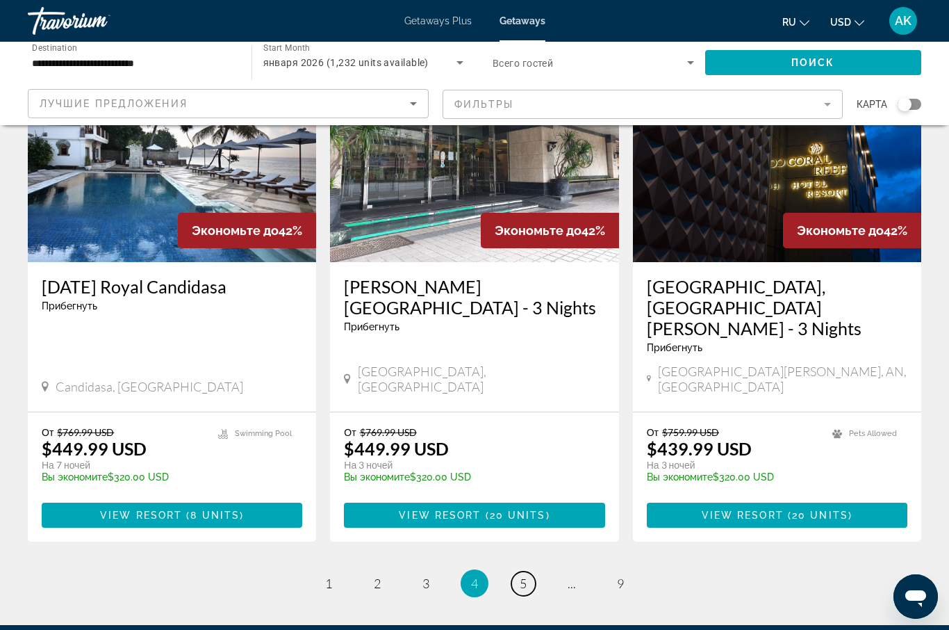
click at [527, 575] on span "5" at bounding box center [523, 582] width 7 height 15
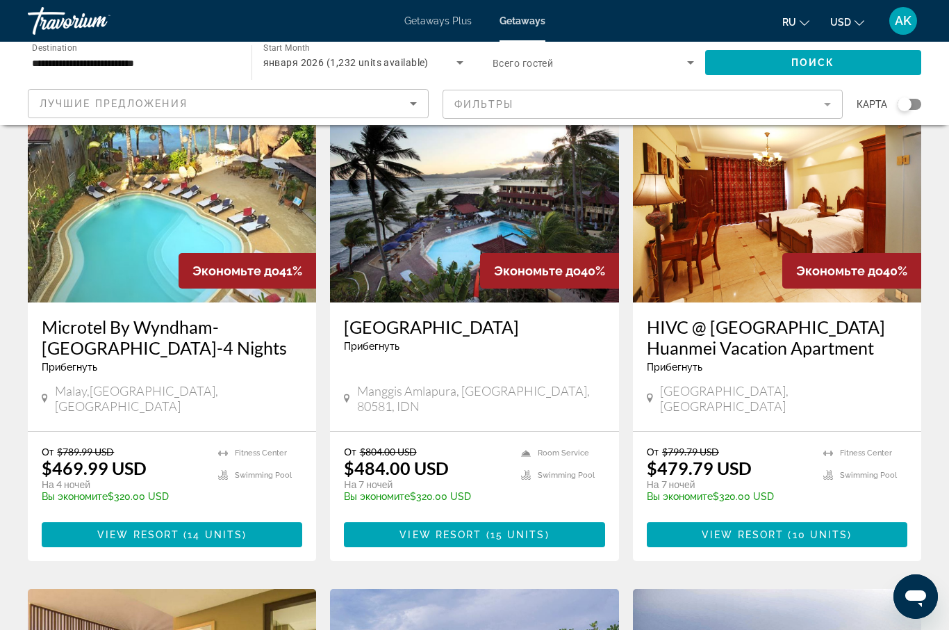
scroll to position [576, 0]
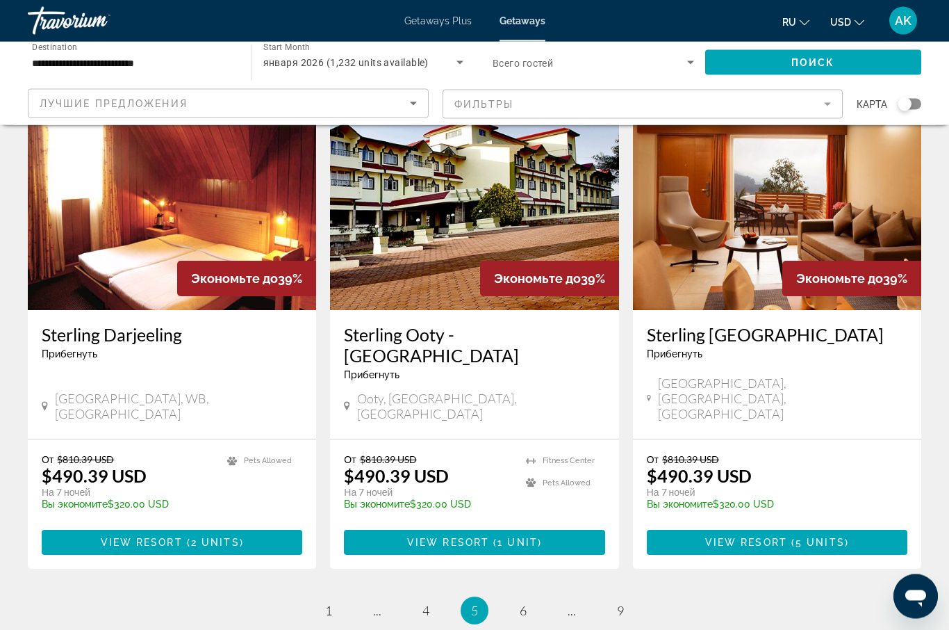
scroll to position [1591, 0]
click at [527, 603] on span "6" at bounding box center [523, 610] width 7 height 15
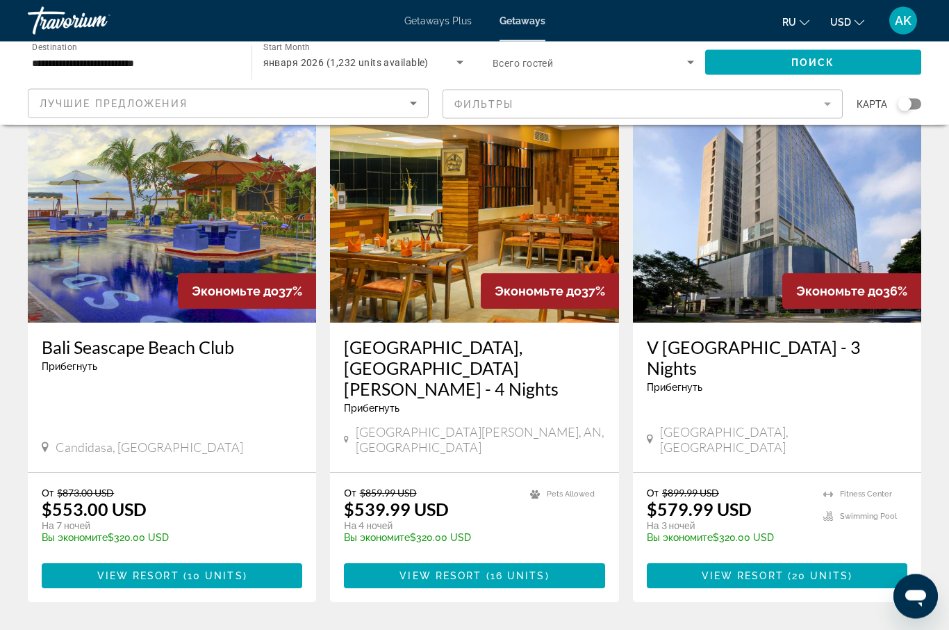
scroll to position [1655, 0]
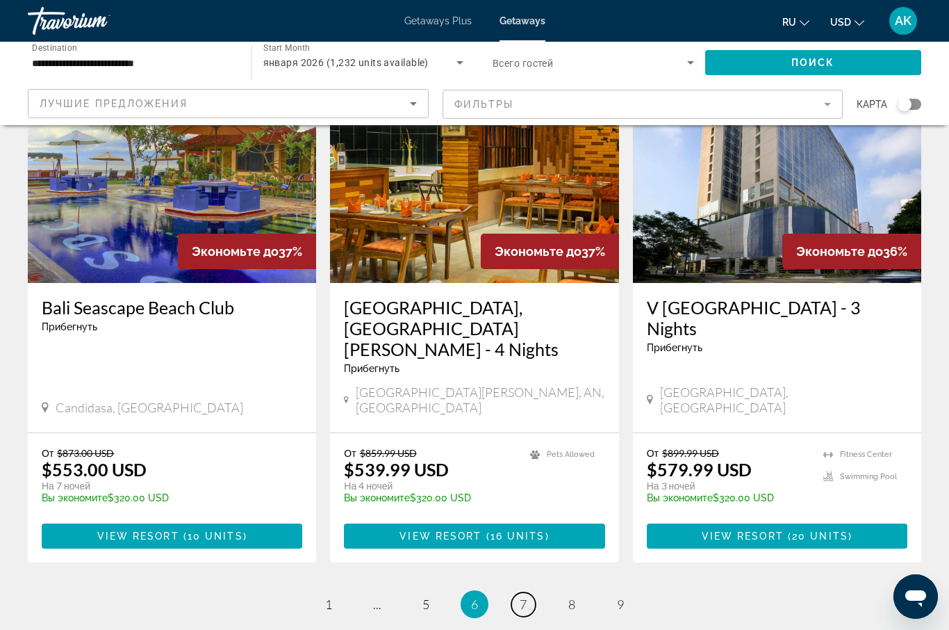
click at [530, 592] on link "page 7" at bounding box center [523, 604] width 24 height 24
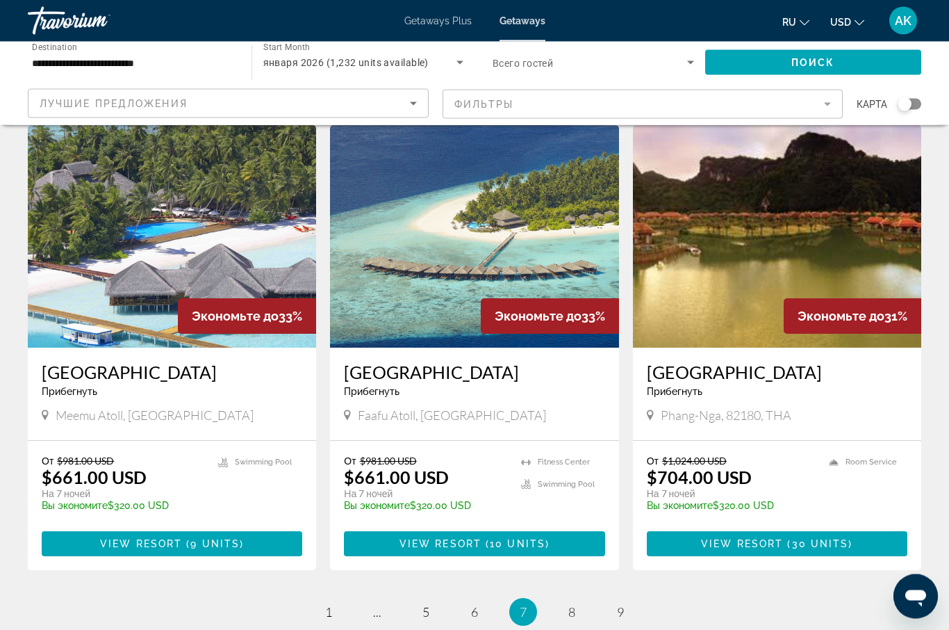
scroll to position [1575, 0]
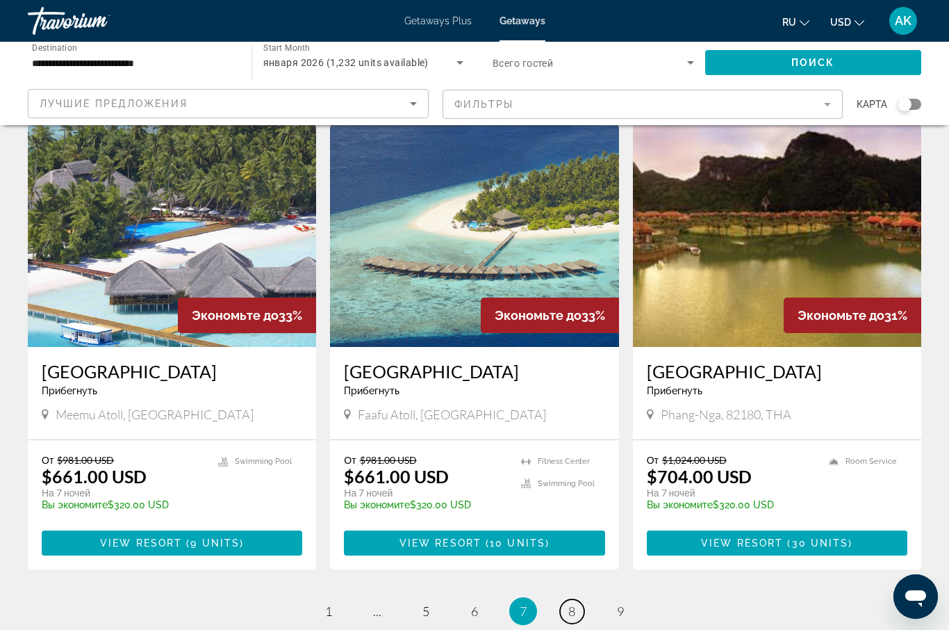
click at [579, 599] on link "page 8" at bounding box center [572, 611] width 24 height 24
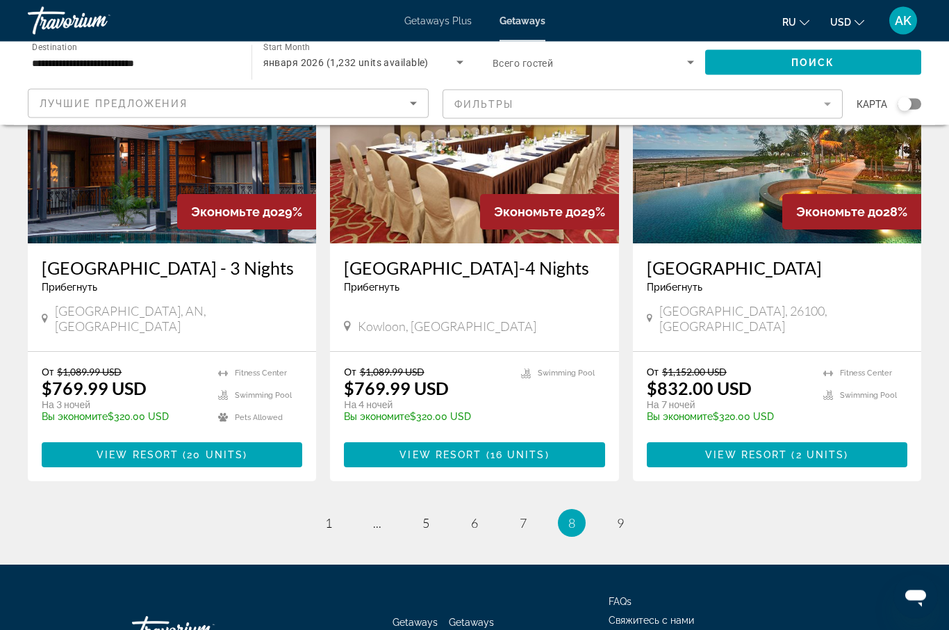
scroll to position [1696, 0]
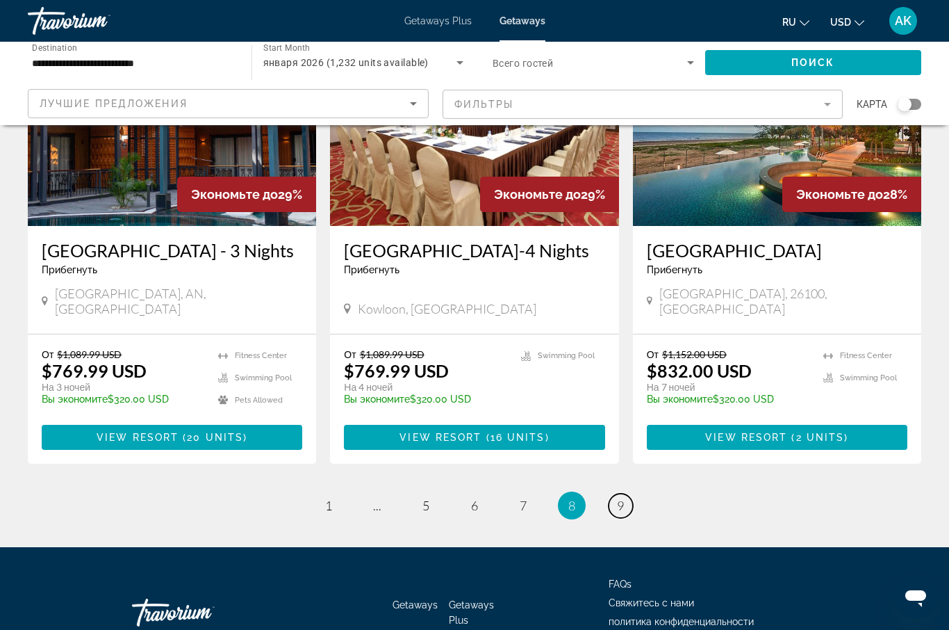
click at [624, 498] on span "9" at bounding box center [620, 505] width 7 height 15
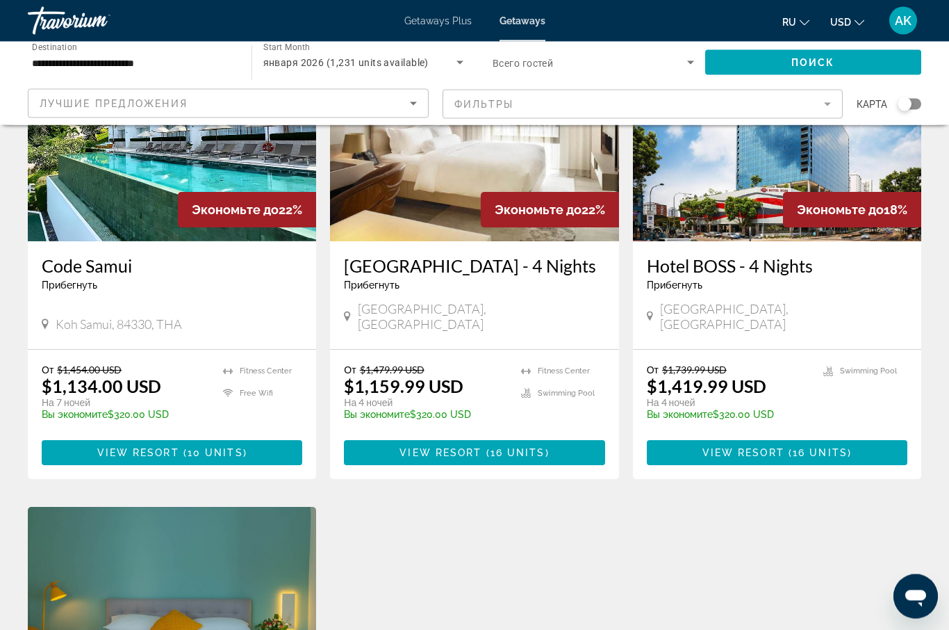
scroll to position [1195, 0]
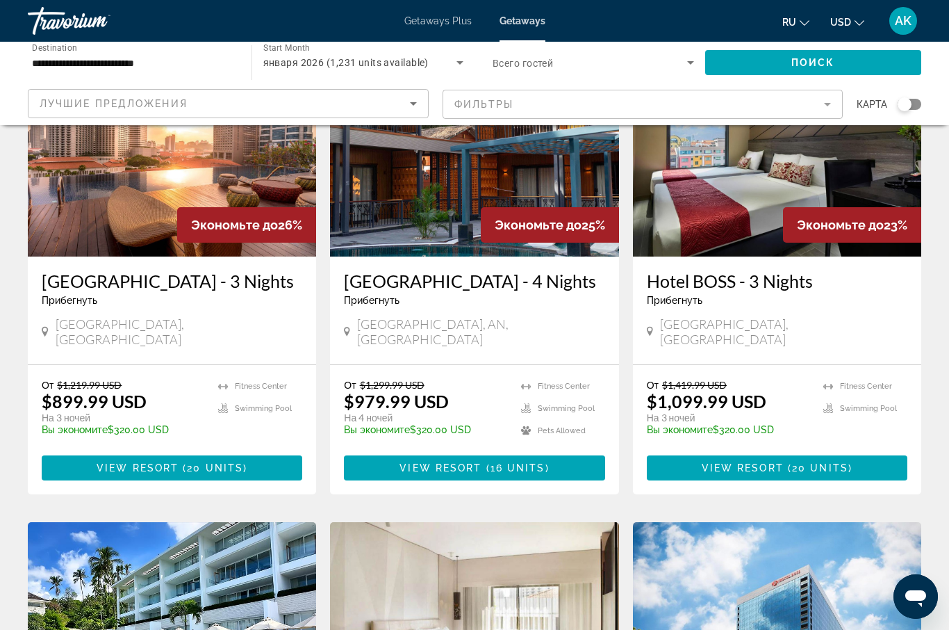
scroll to position [660, 0]
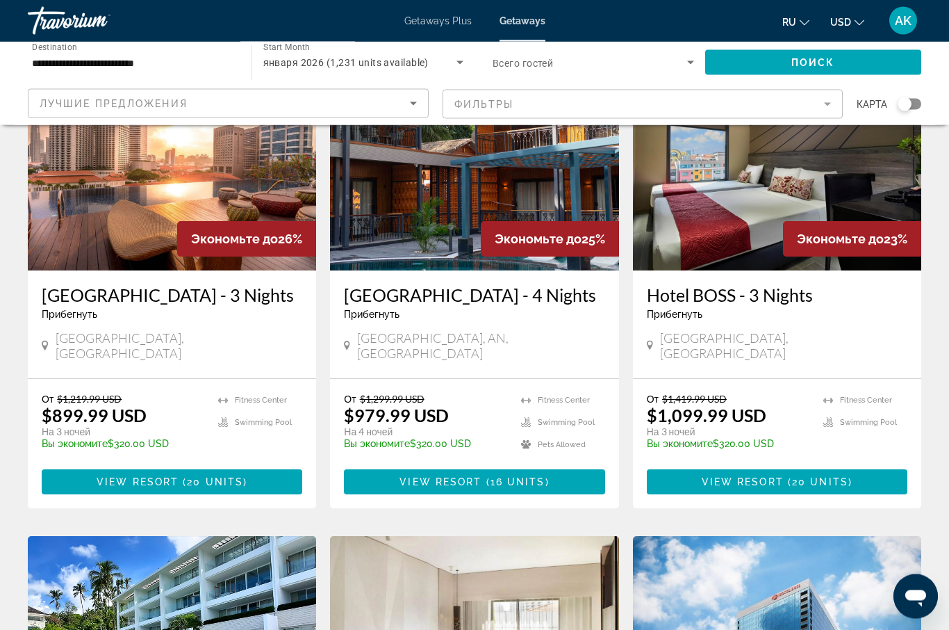
click at [435, 23] on span "Getaways Plus" at bounding box center [437, 20] width 67 height 11
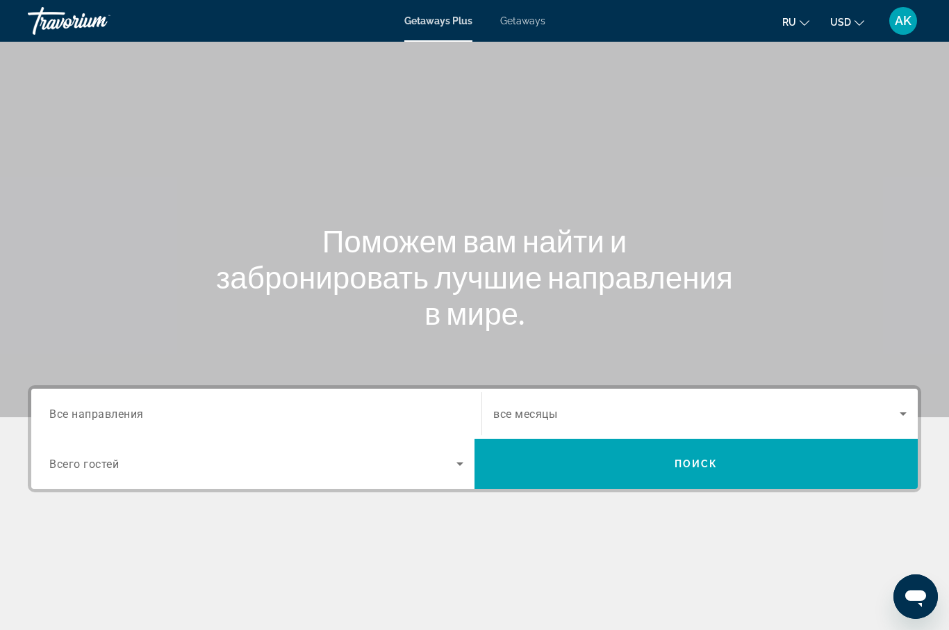
click at [130, 416] on span "Все направления" at bounding box center [96, 413] width 95 height 13
click at [130, 416] on input "Destination Все направления" at bounding box center [256, 414] width 414 height 17
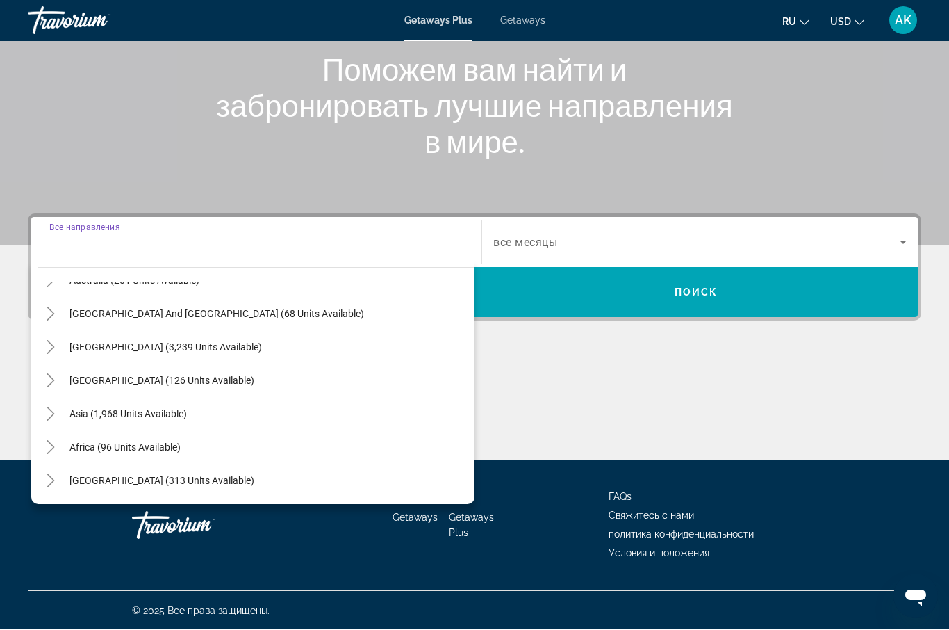
scroll to position [225, 0]
click at [170, 416] on span "Asia (1,968 units available)" at bounding box center [127, 414] width 117 height 11
type input "**********"
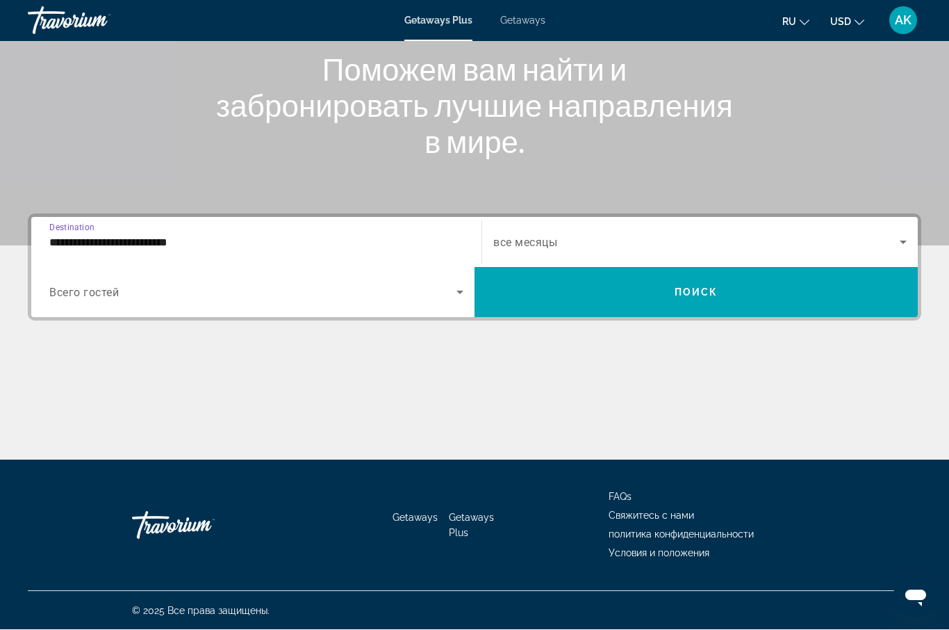
scroll to position [172, 0]
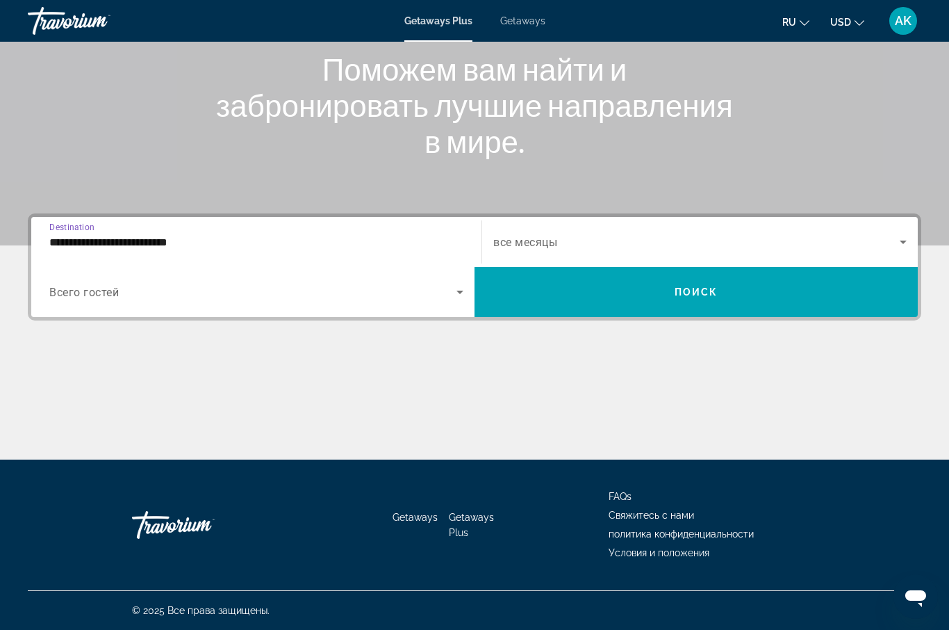
click at [548, 234] on span "Search widget" at bounding box center [696, 241] width 407 height 17
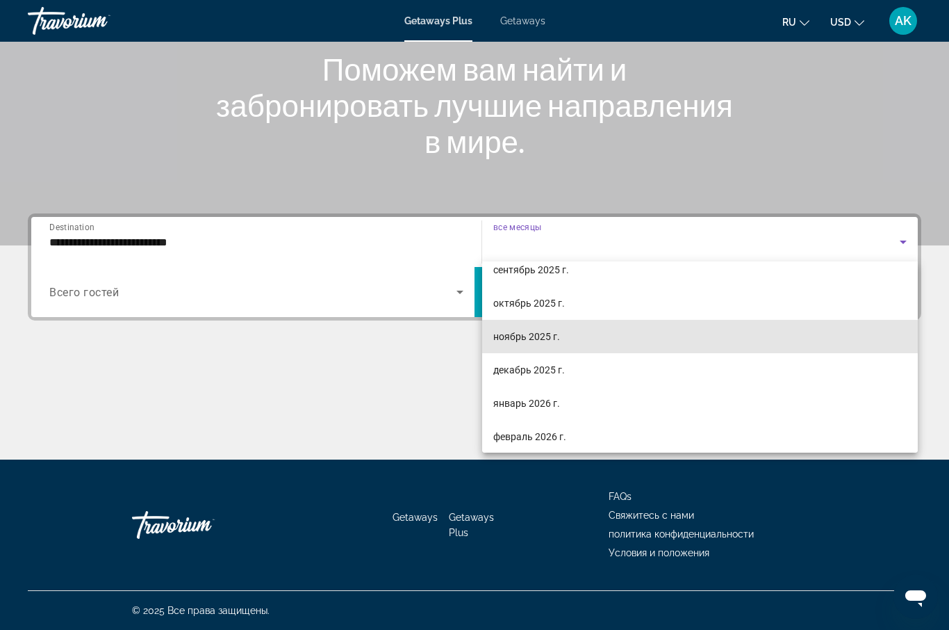
scroll to position [62, 0]
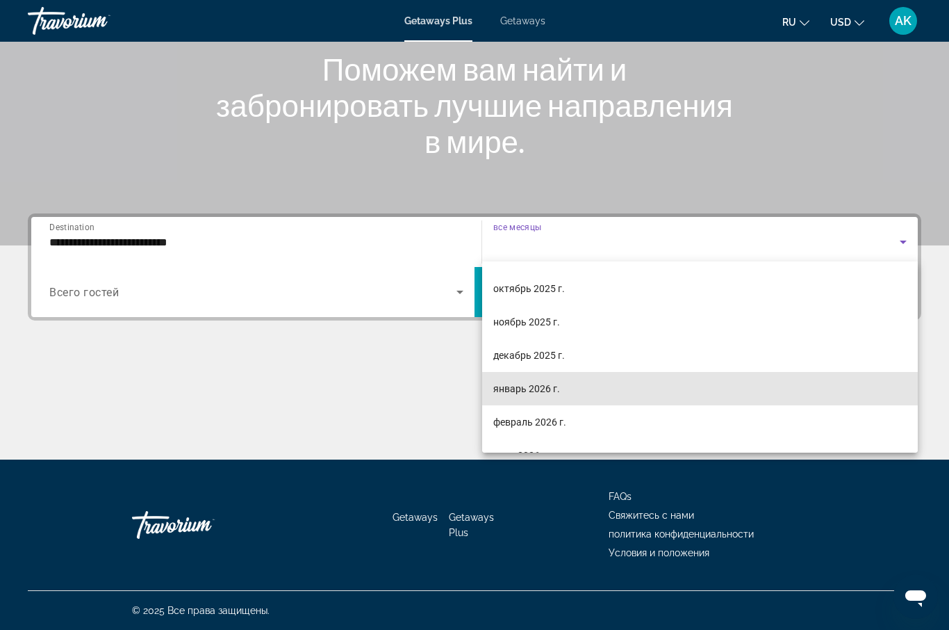
click at [532, 389] on span "январь 2026 г." at bounding box center [526, 388] width 67 height 17
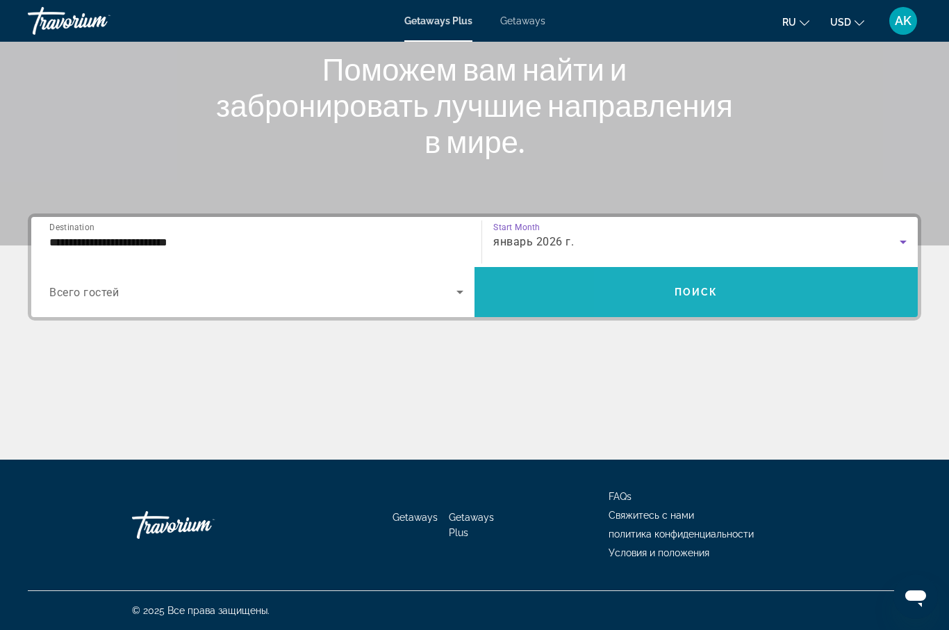
click at [669, 301] on span "Search widget" at bounding box center [696, 291] width 443 height 33
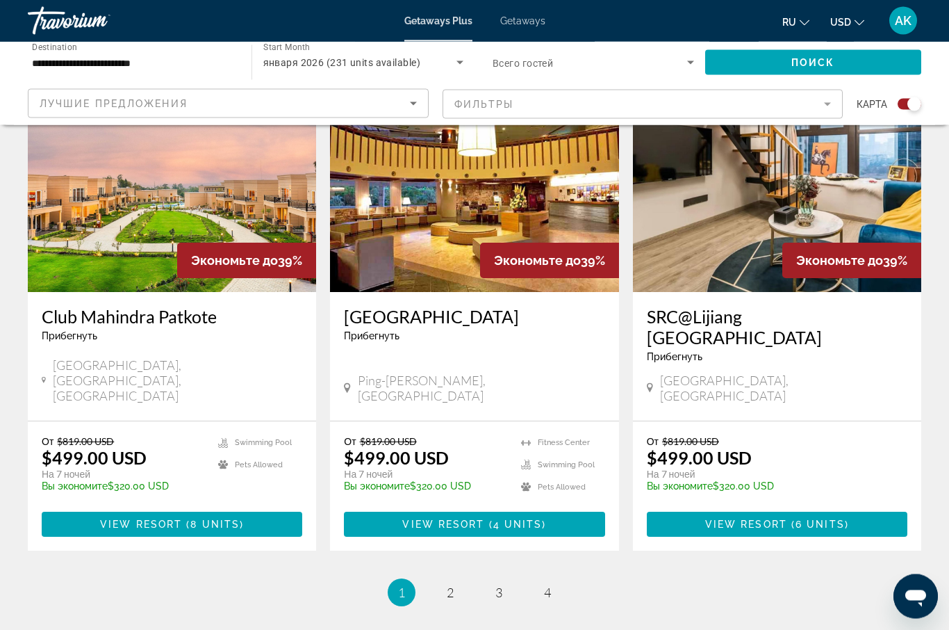
scroll to position [2052, 0]
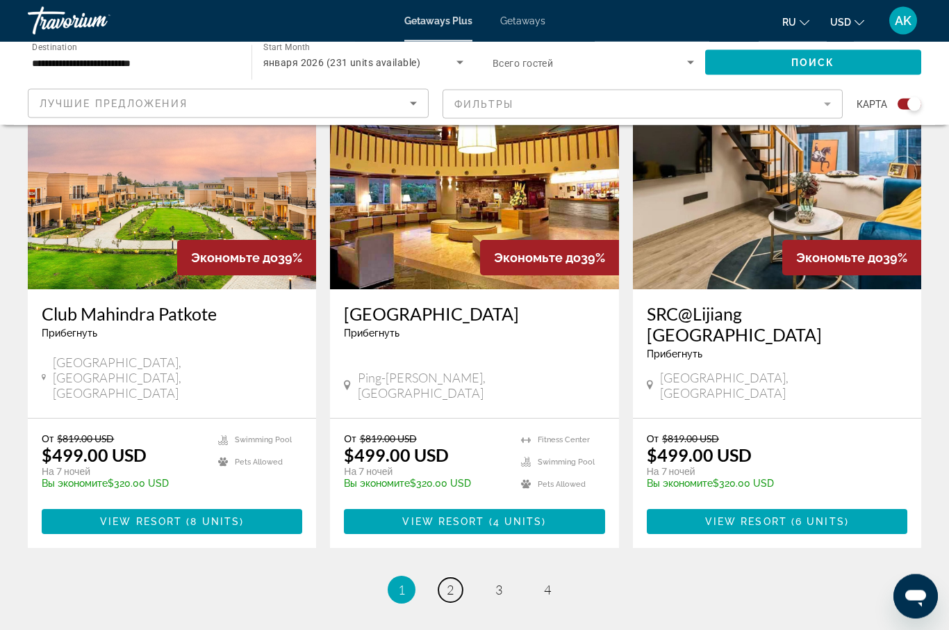
click at [454, 582] on span "2" at bounding box center [450, 589] width 7 height 15
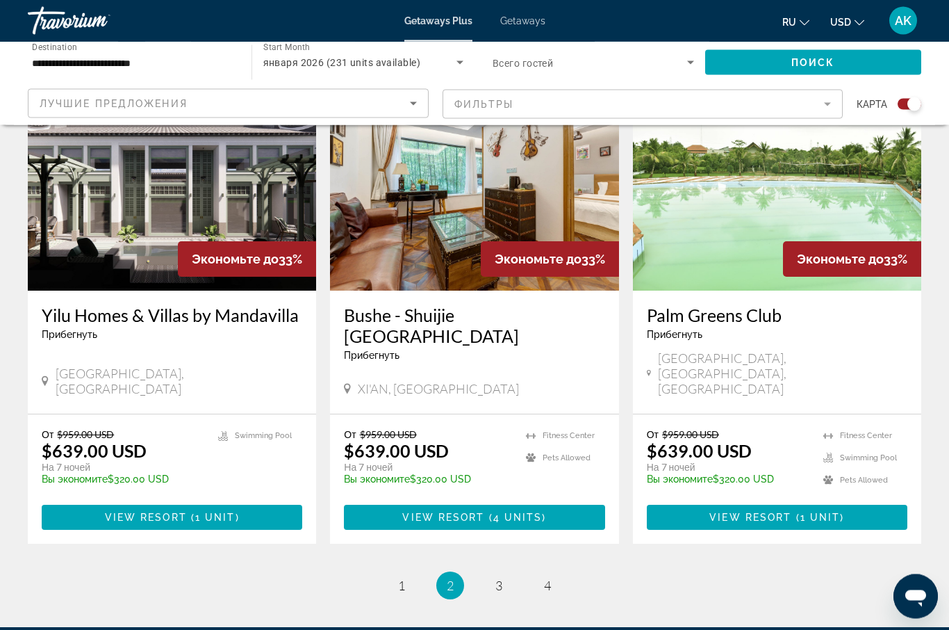
scroll to position [2042, 0]
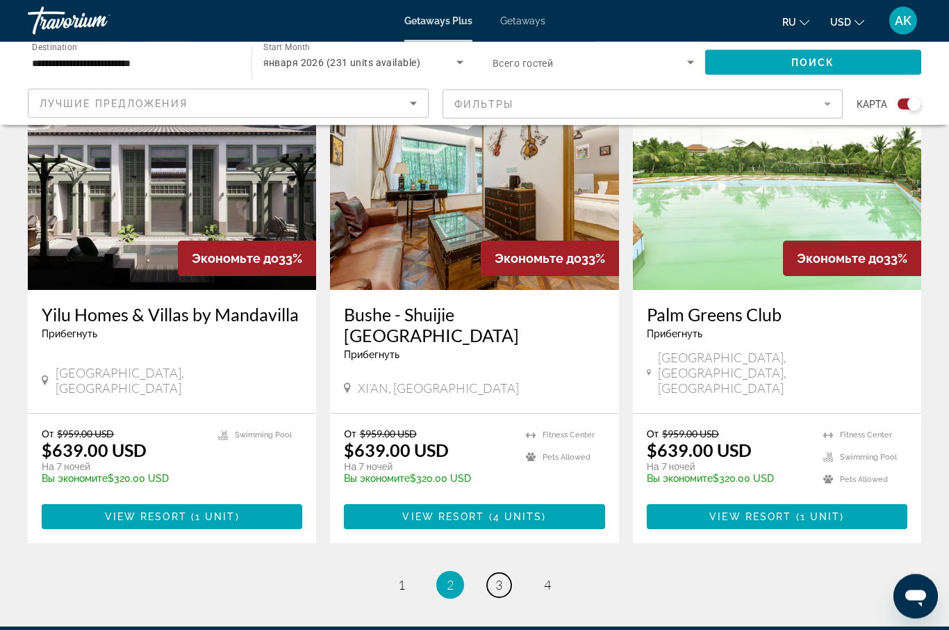
click at [507, 573] on link "page 3" at bounding box center [499, 585] width 24 height 24
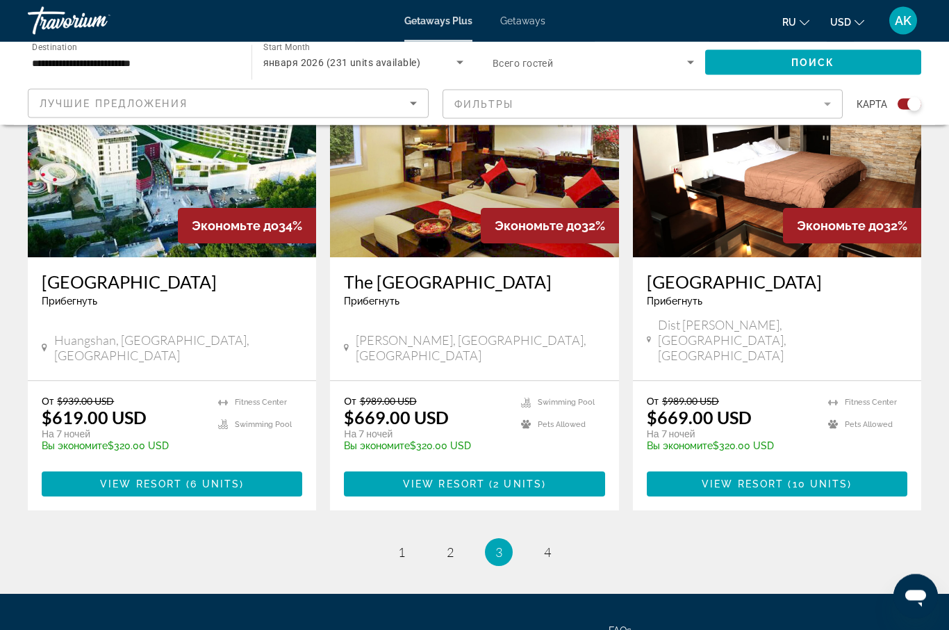
scroll to position [2054, 0]
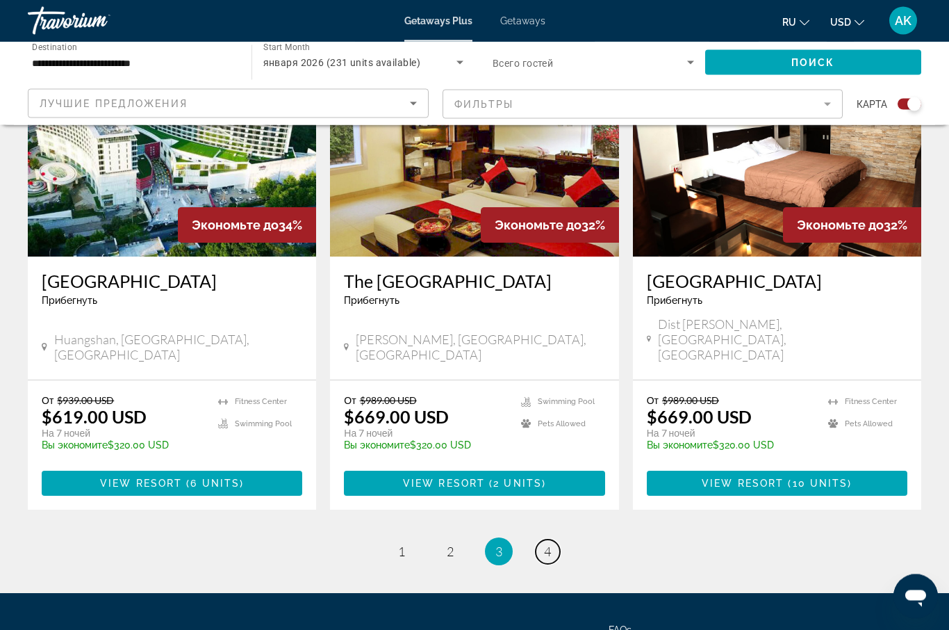
click at [552, 540] on link "page 4" at bounding box center [548, 552] width 24 height 24
